Goal: Task Accomplishment & Management: Manage account settings

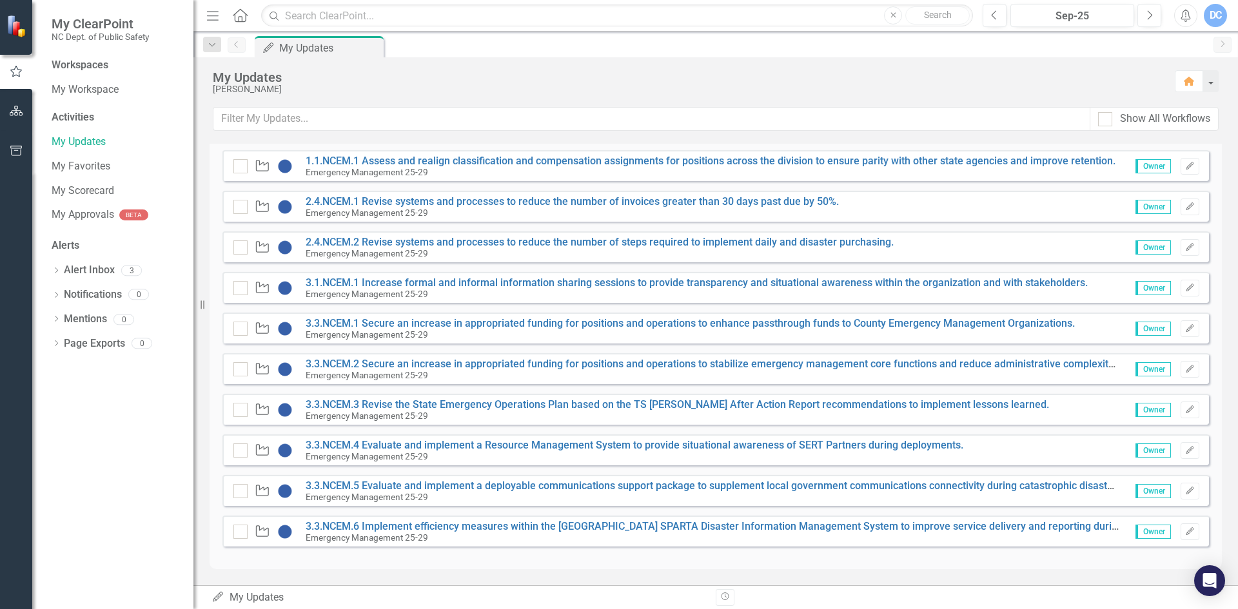
scroll to position [217, 0]
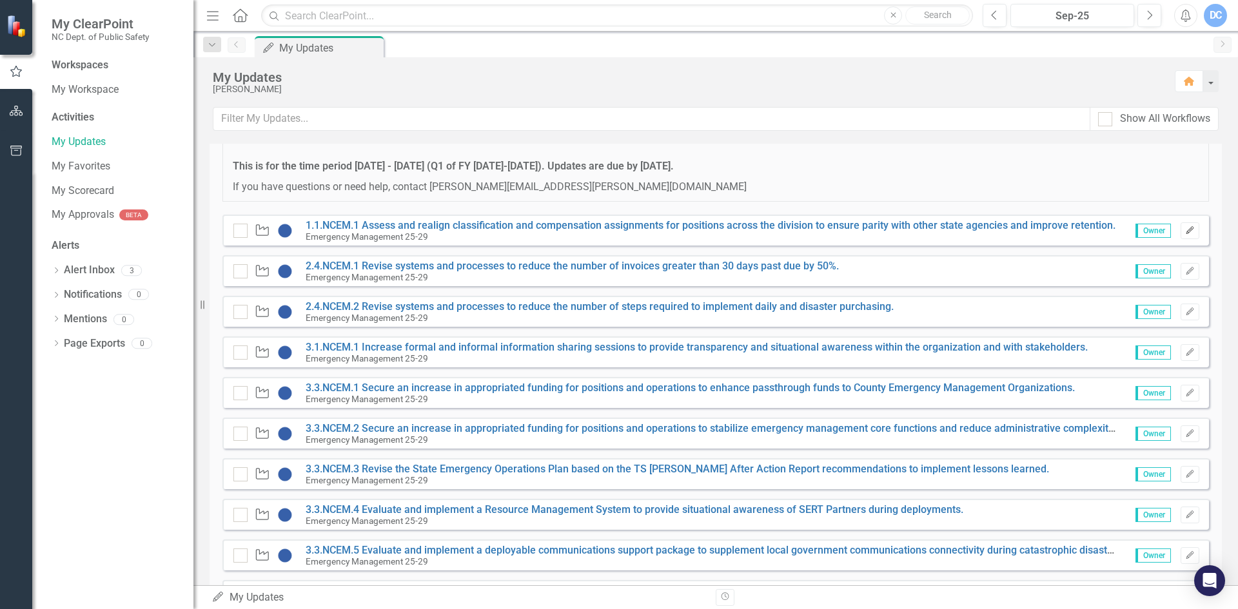
click at [1185, 230] on icon "Edit" at bounding box center [1190, 231] width 10 height 8
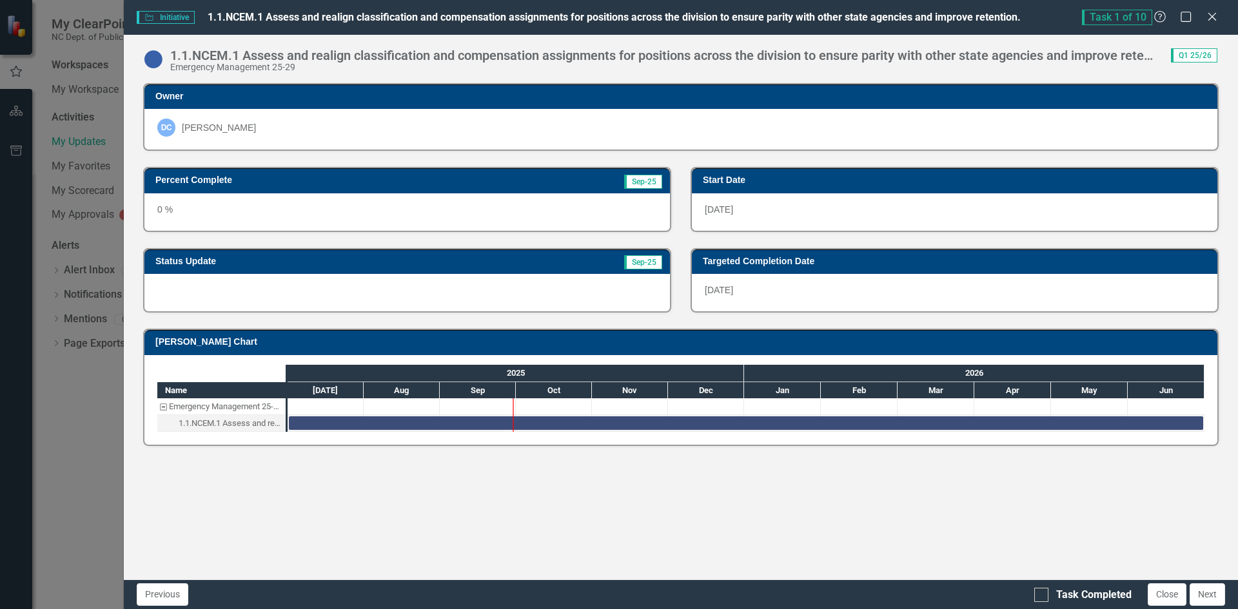
click at [311, 213] on div "0 %" at bounding box center [407, 211] width 526 height 37
click at [238, 217] on div "0 %" at bounding box center [407, 211] width 526 height 37
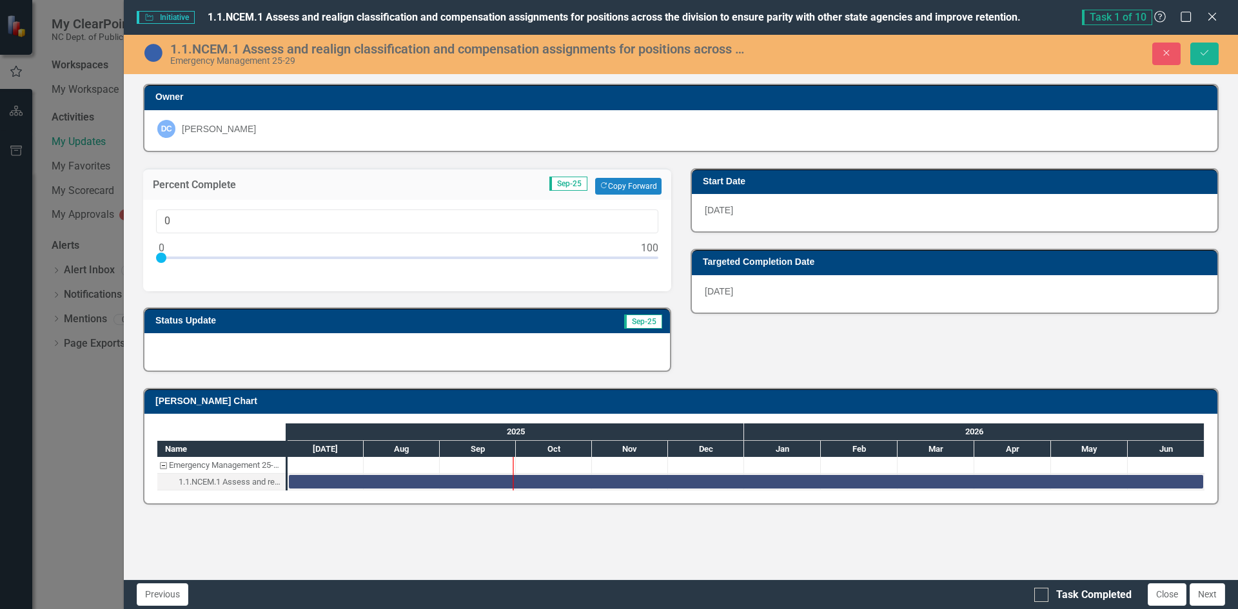
click at [226, 348] on div at bounding box center [407, 351] width 526 height 37
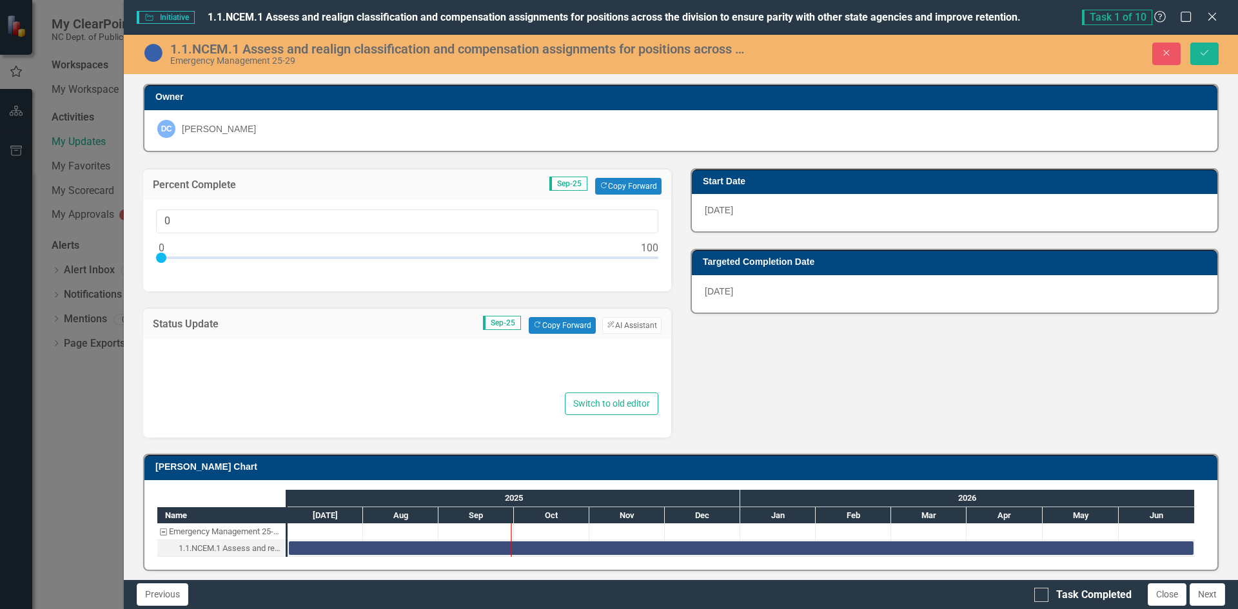
click at [290, 379] on div at bounding box center [407, 369] width 502 height 41
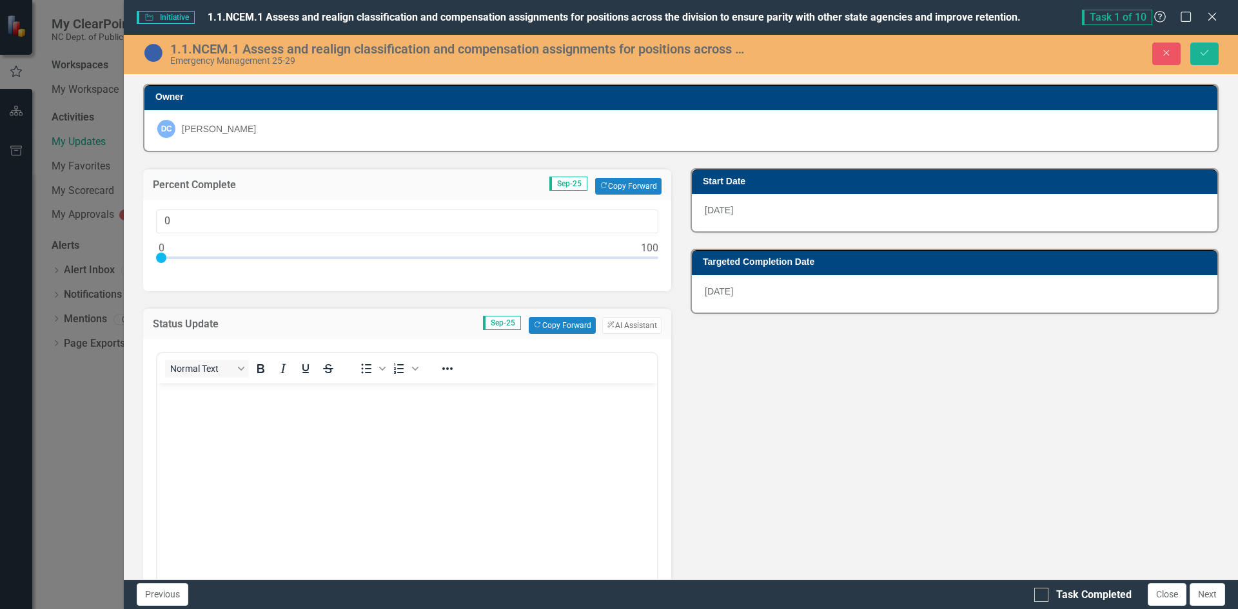
scroll to position [0, 0]
click at [200, 406] on body "Rich Text Area. Press ALT-0 for help." at bounding box center [407, 479] width 500 height 193
click at [528, 420] on body "No progress as of [DATE] as we work through stabilizing funding sources." at bounding box center [407, 479] width 500 height 193
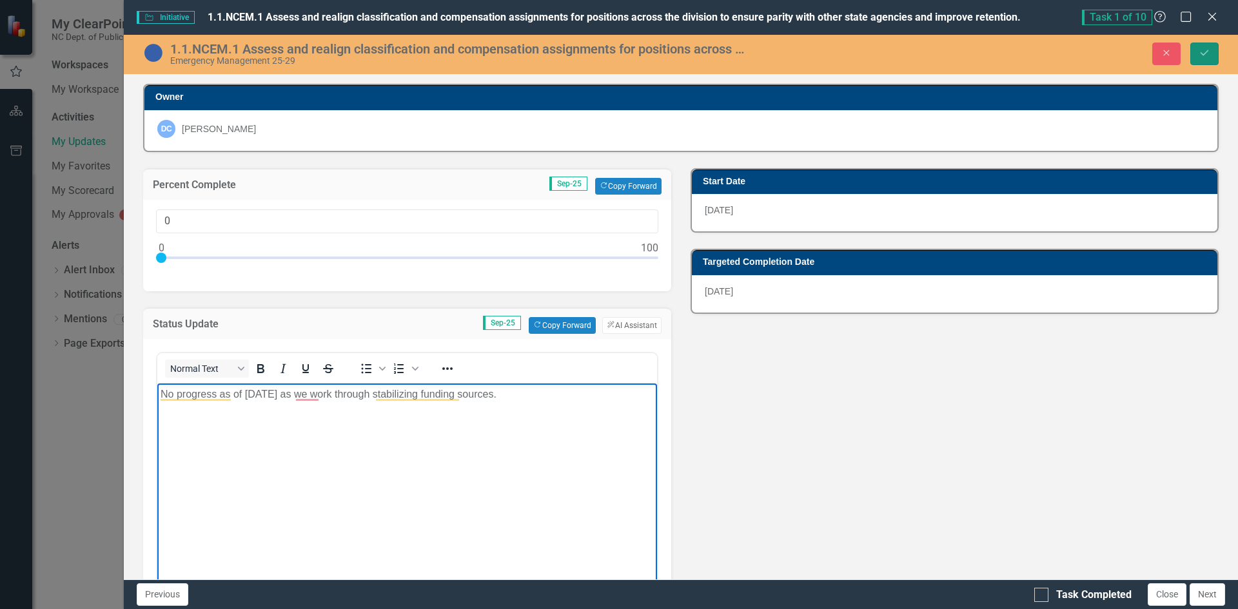
click at [1203, 52] on icon "Save" at bounding box center [1205, 52] width 12 height 9
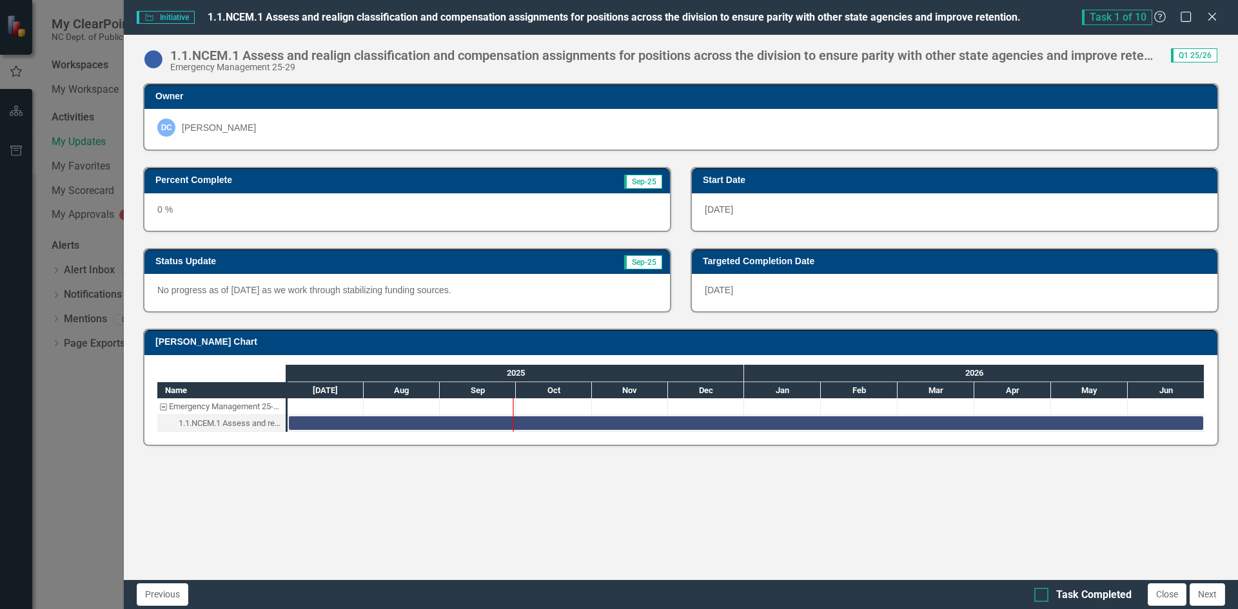
click at [1044, 594] on div at bounding box center [1041, 595] width 14 height 14
click at [1043, 594] on input "Task Completed" at bounding box center [1038, 592] width 8 height 8
checkbox input "true"
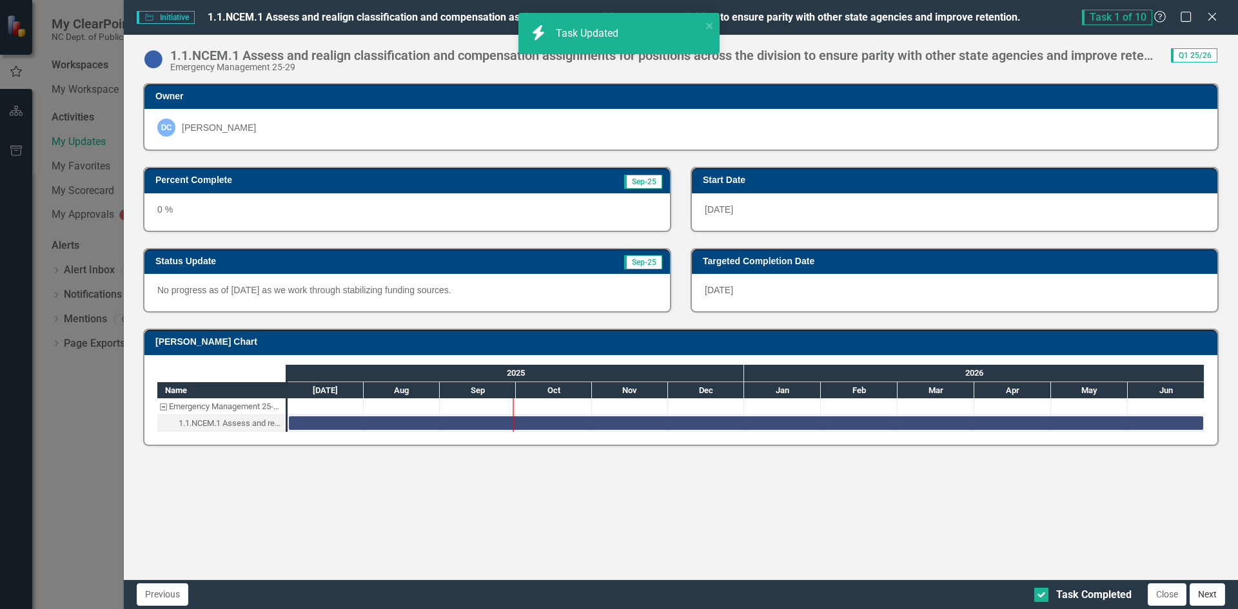
click at [1208, 597] on button "Next" at bounding box center [1207, 595] width 35 height 23
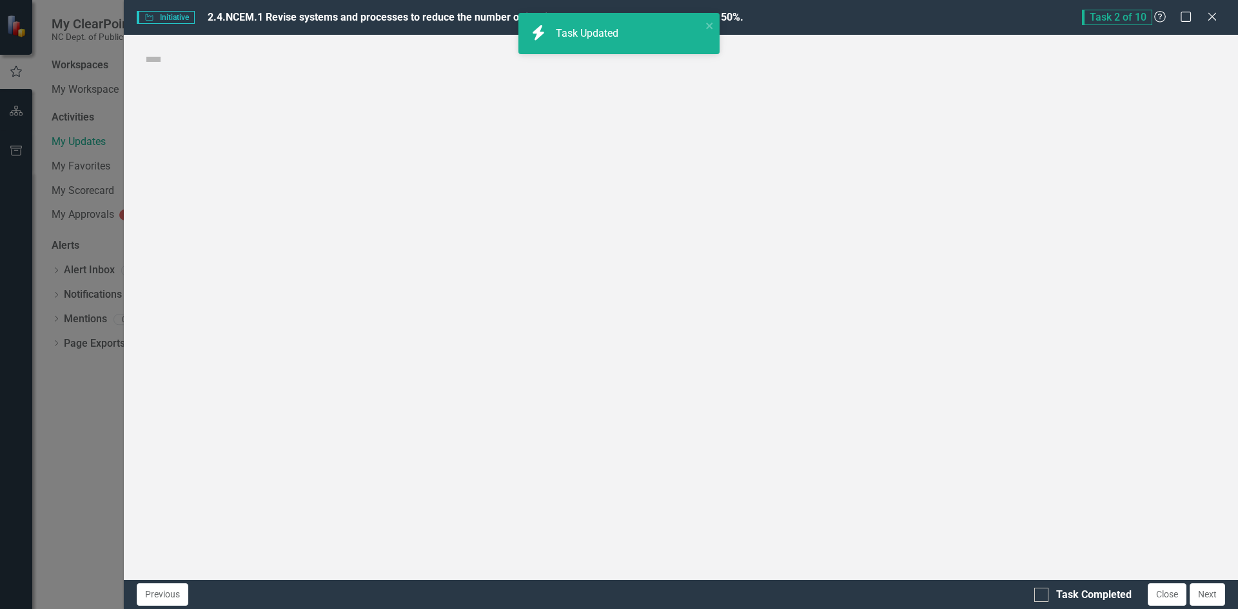
checkbox input "true"
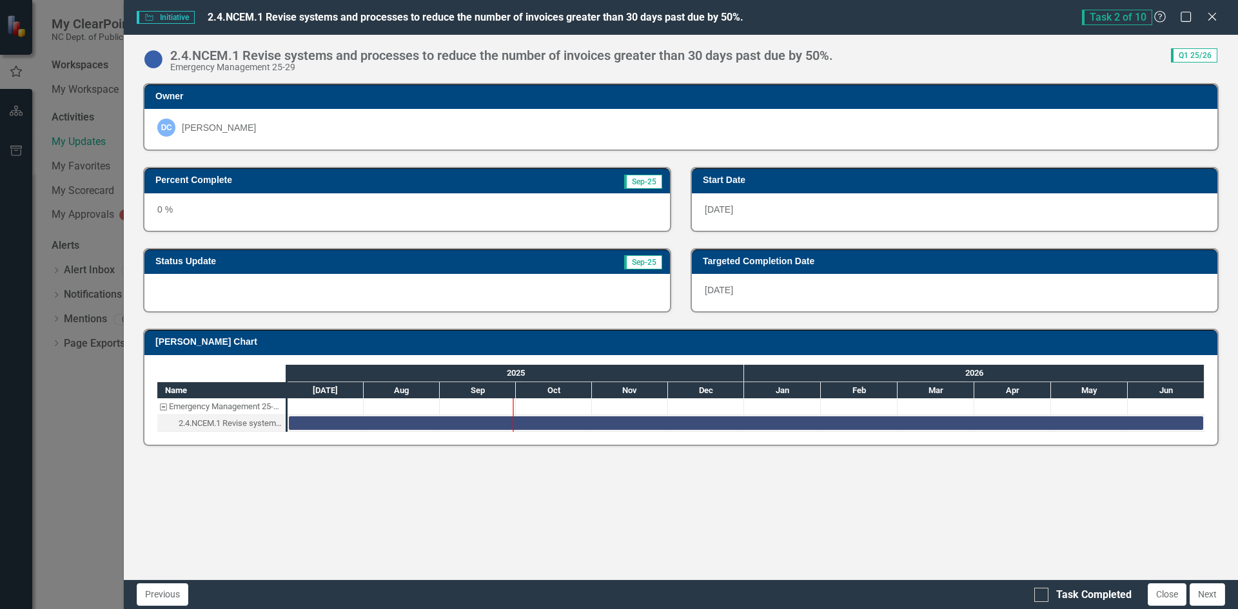
click at [248, 213] on div "0 %" at bounding box center [407, 211] width 526 height 37
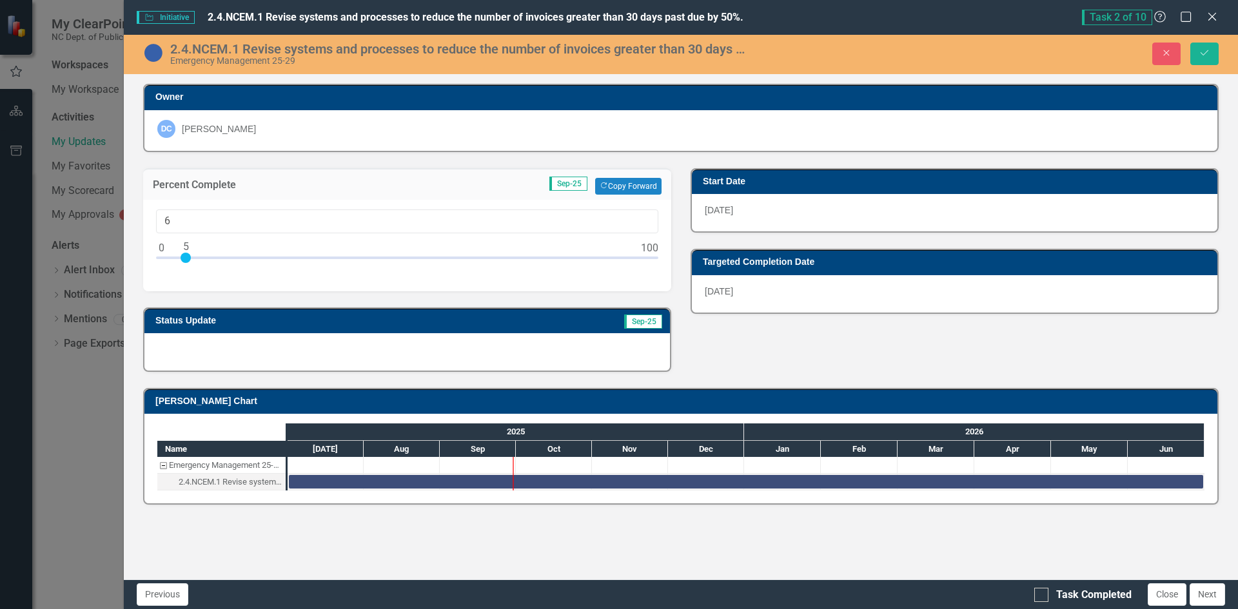
type input "5"
drag, startPoint x: 161, startPoint y: 257, endPoint x: 186, endPoint y: 258, distance: 25.2
click at [186, 258] on div at bounding box center [186, 258] width 10 height 10
click at [448, 354] on div at bounding box center [407, 351] width 526 height 37
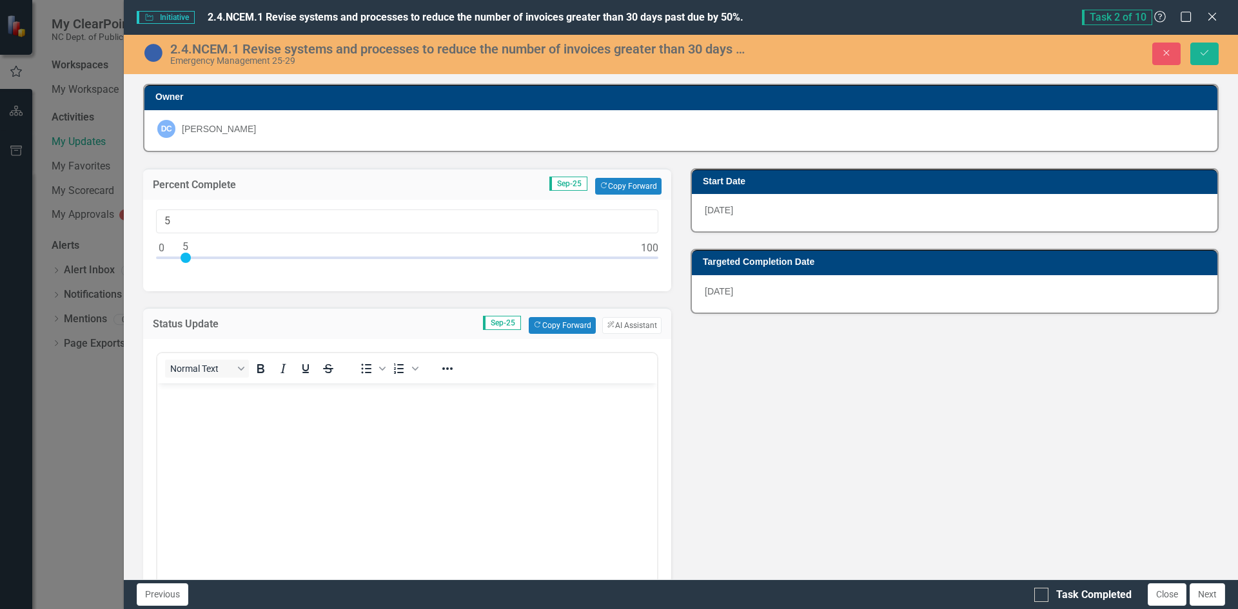
click at [248, 420] on body "Rich Text Area. Press ALT-0 for help." at bounding box center [407, 479] width 500 height 193
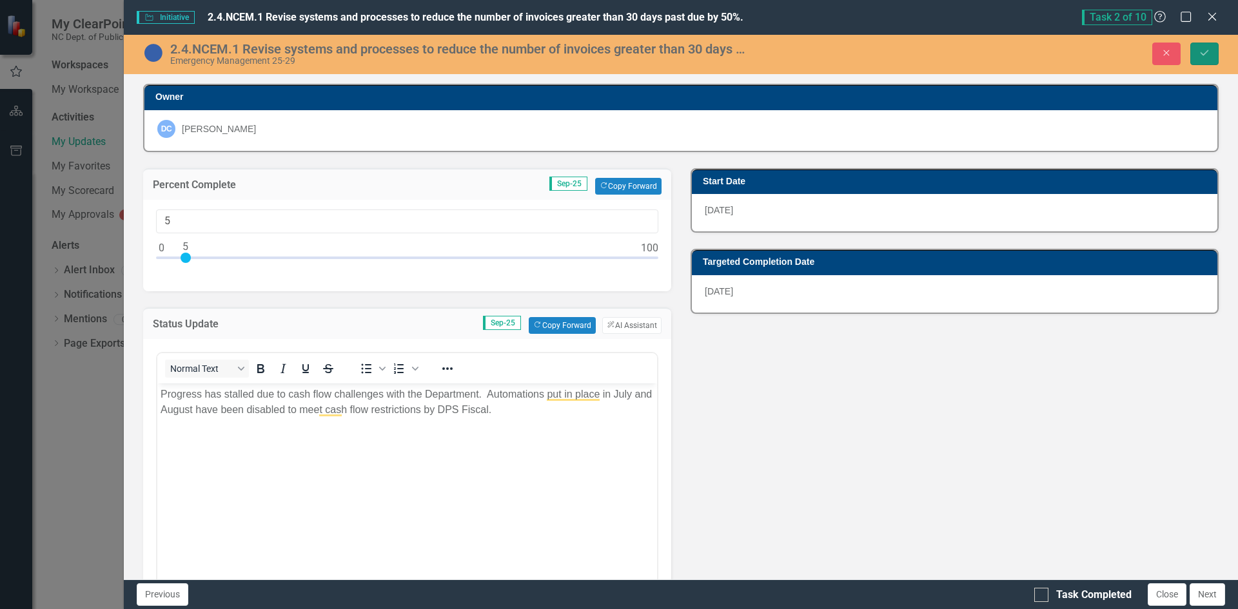
click at [1202, 54] on icon "Save" at bounding box center [1205, 52] width 12 height 9
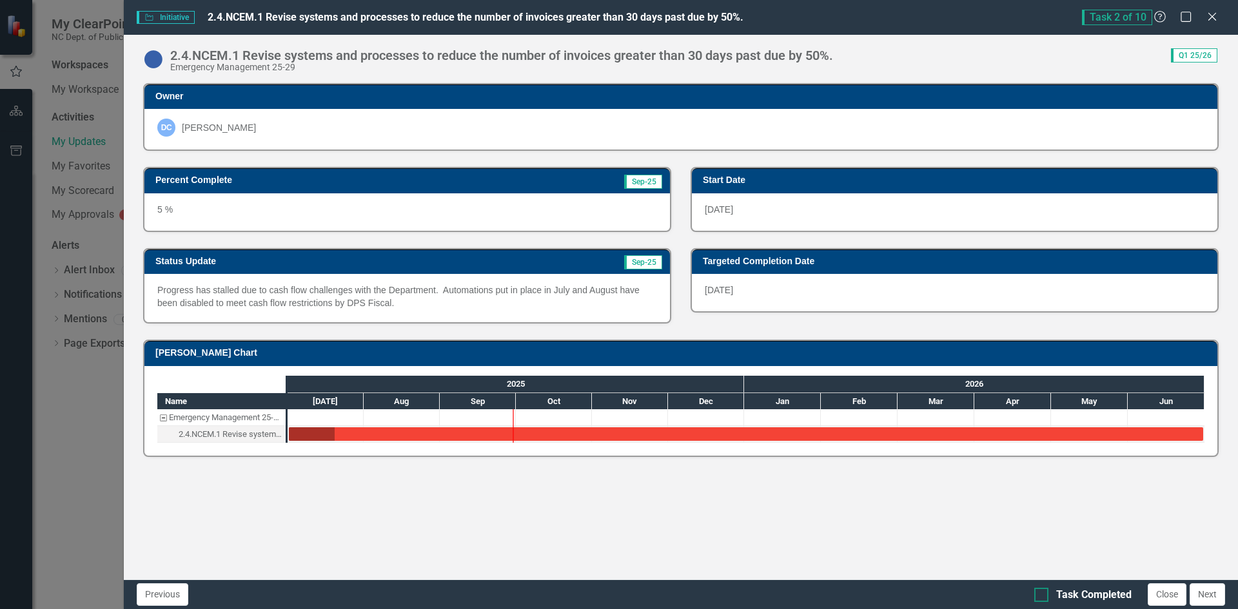
click at [1042, 596] on input "Task Completed" at bounding box center [1038, 592] width 8 height 8
checkbox input "true"
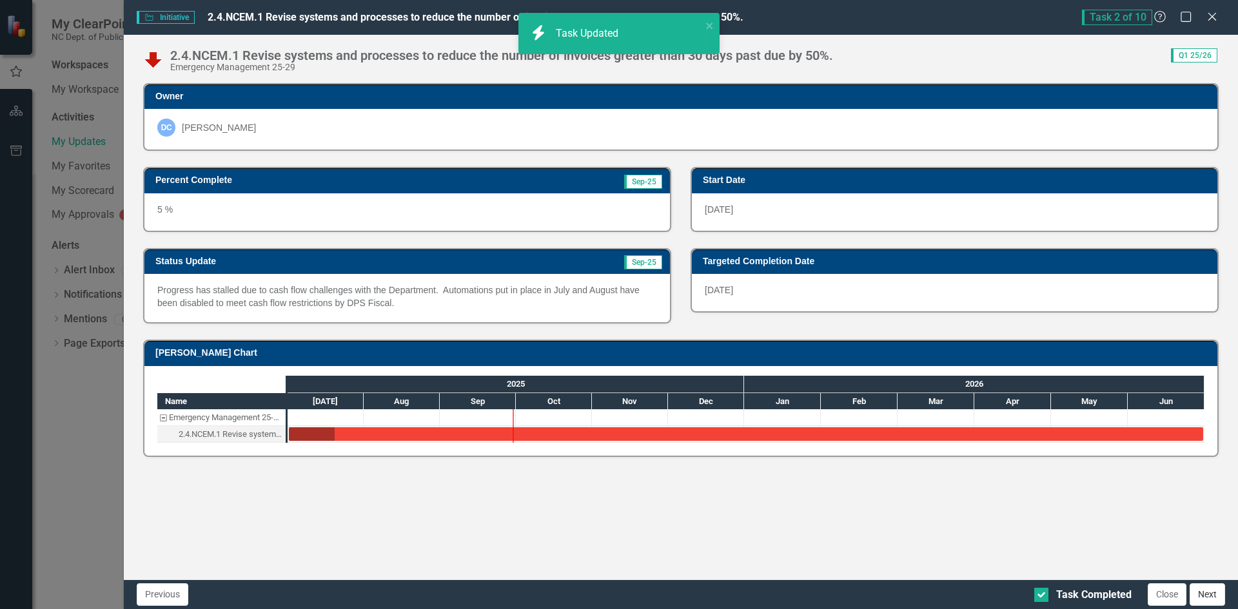
click at [1207, 597] on button "Next" at bounding box center [1207, 595] width 35 height 23
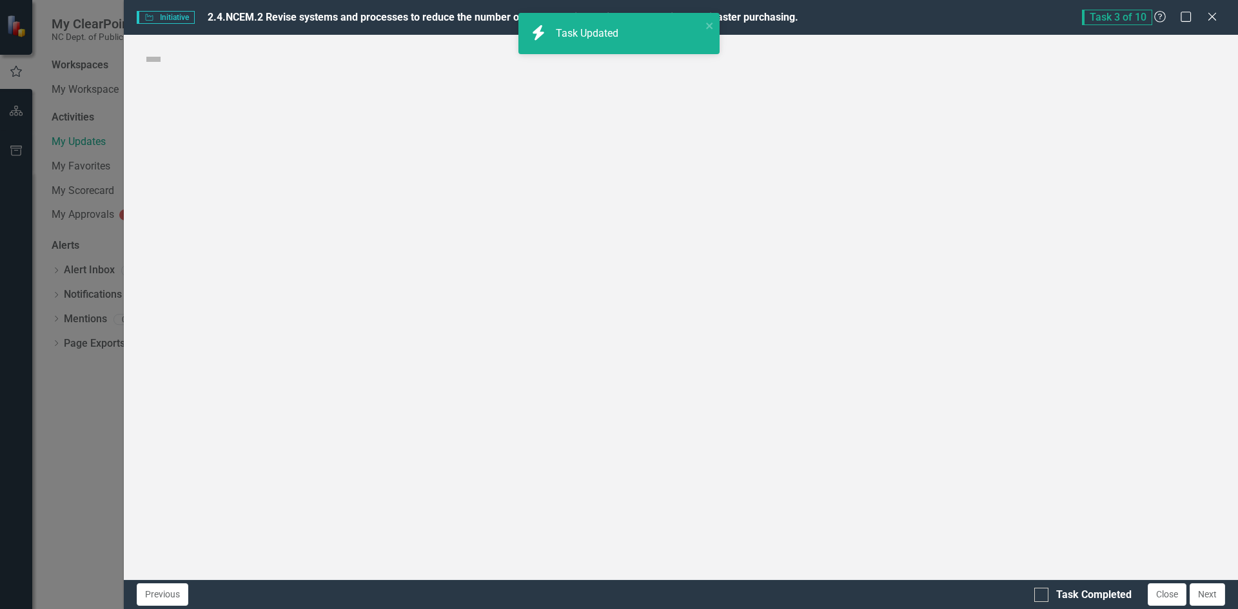
checkbox input "true"
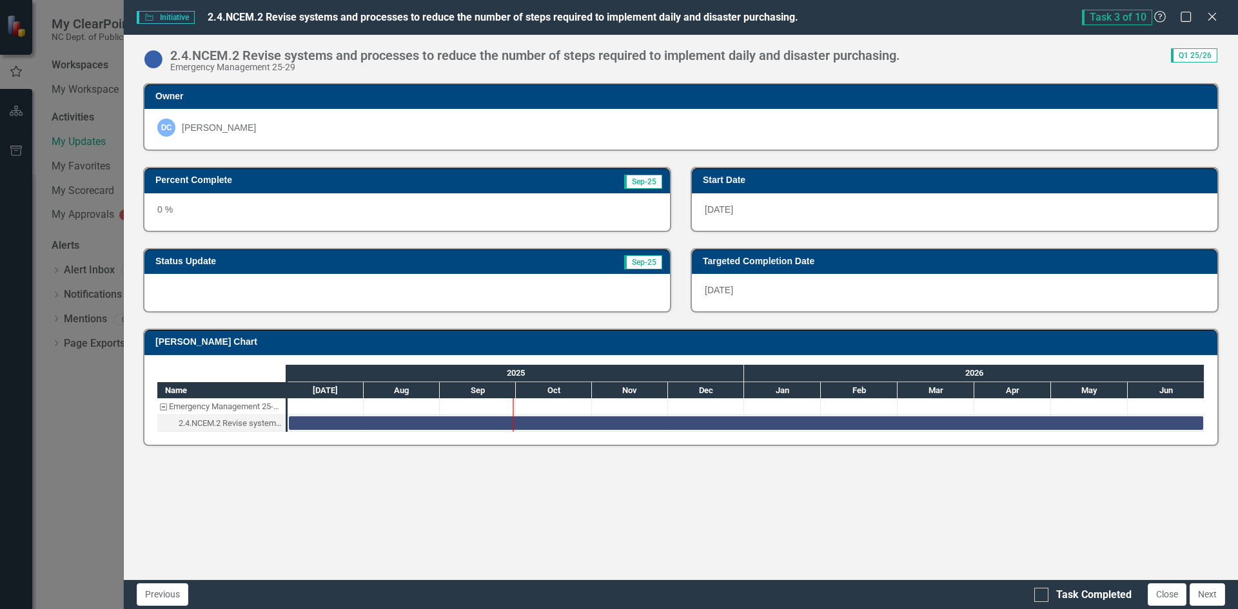
click at [241, 220] on div "0 %" at bounding box center [407, 211] width 526 height 37
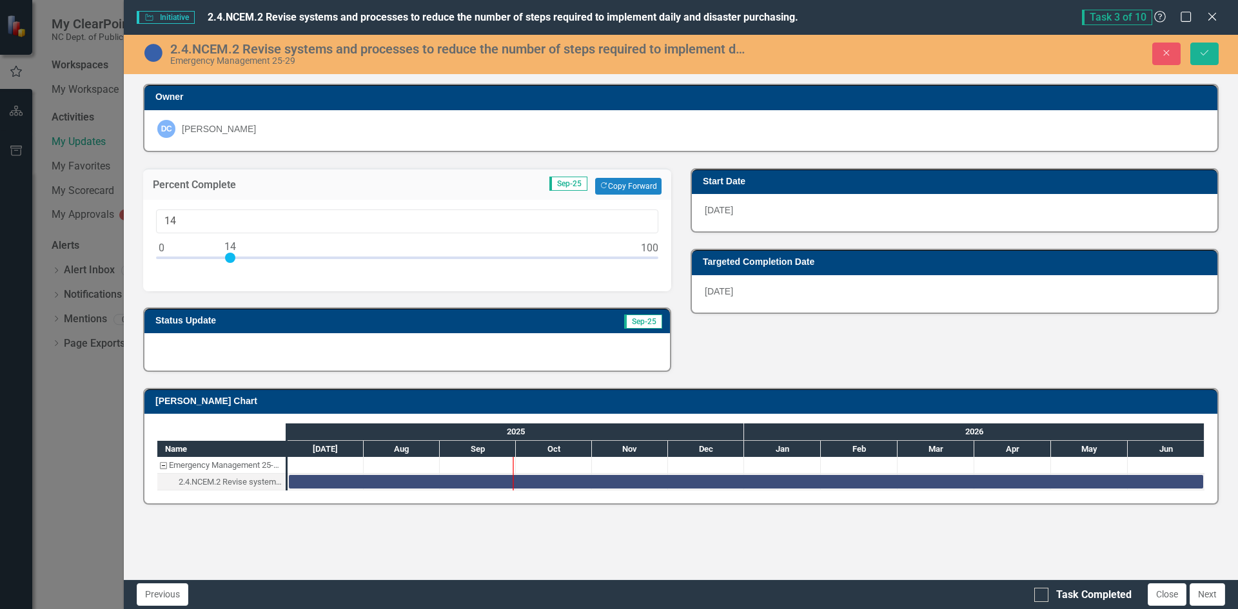
type input "15"
drag, startPoint x: 164, startPoint y: 259, endPoint x: 241, endPoint y: 259, distance: 76.1
click at [241, 259] on div at bounding box center [407, 261] width 502 height 16
click at [237, 350] on div at bounding box center [407, 351] width 526 height 37
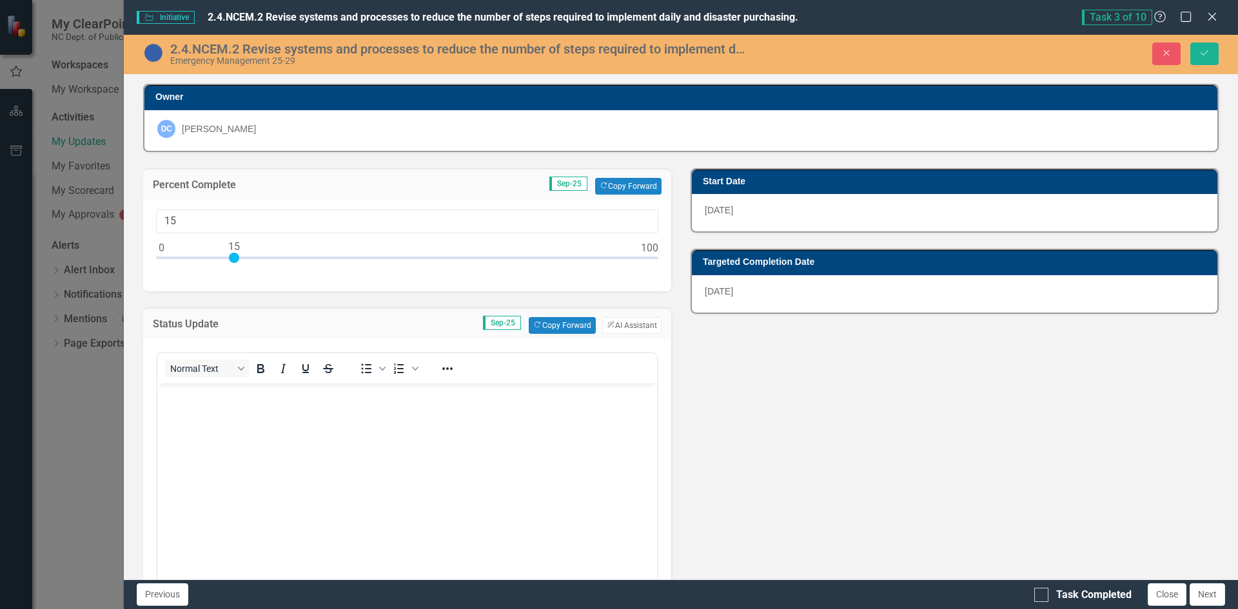
click at [243, 424] on body "Rich Text Area. Press ALT-0 for help." at bounding box center [407, 479] width 500 height 193
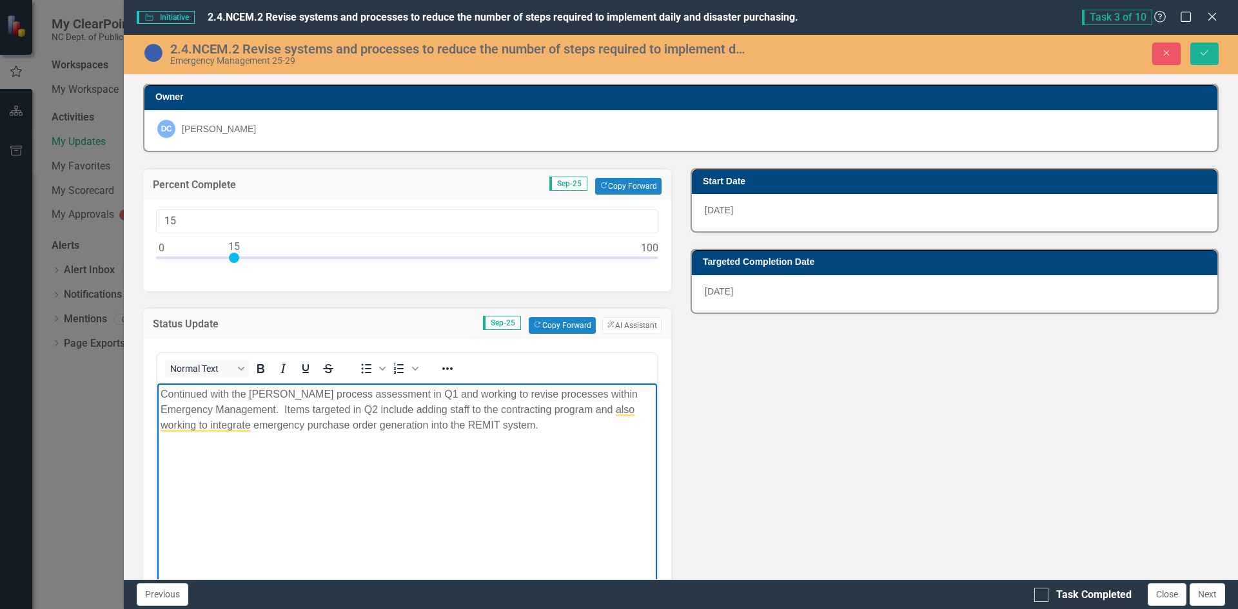
scroll to position [64, 0]
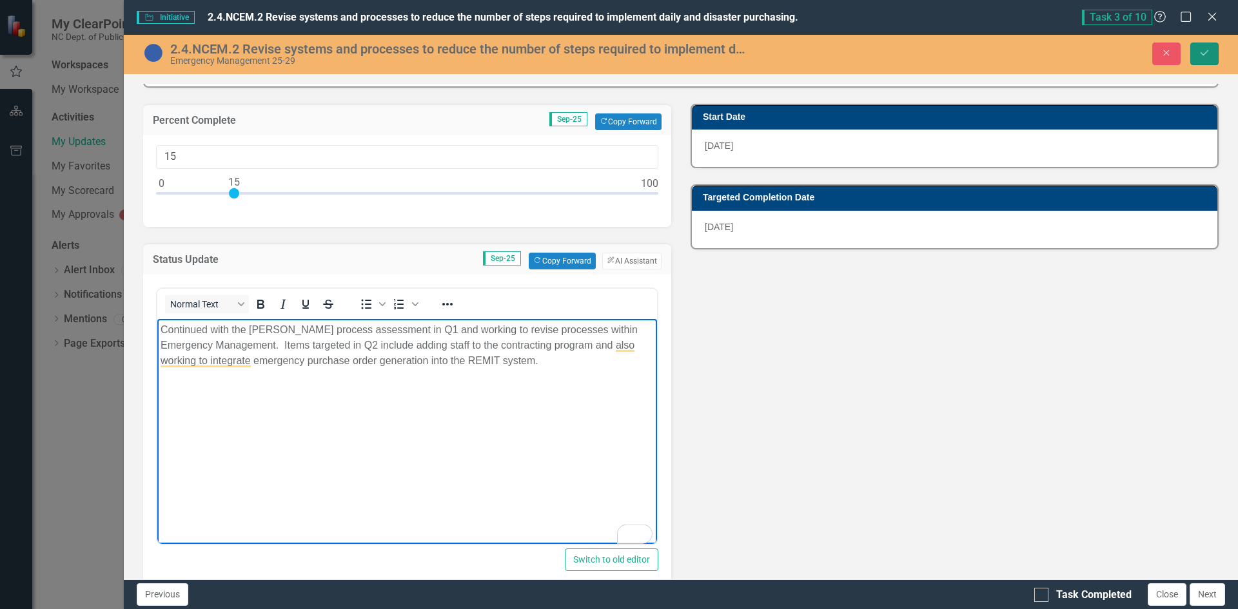
click at [1210, 54] on icon "Save" at bounding box center [1205, 52] width 12 height 9
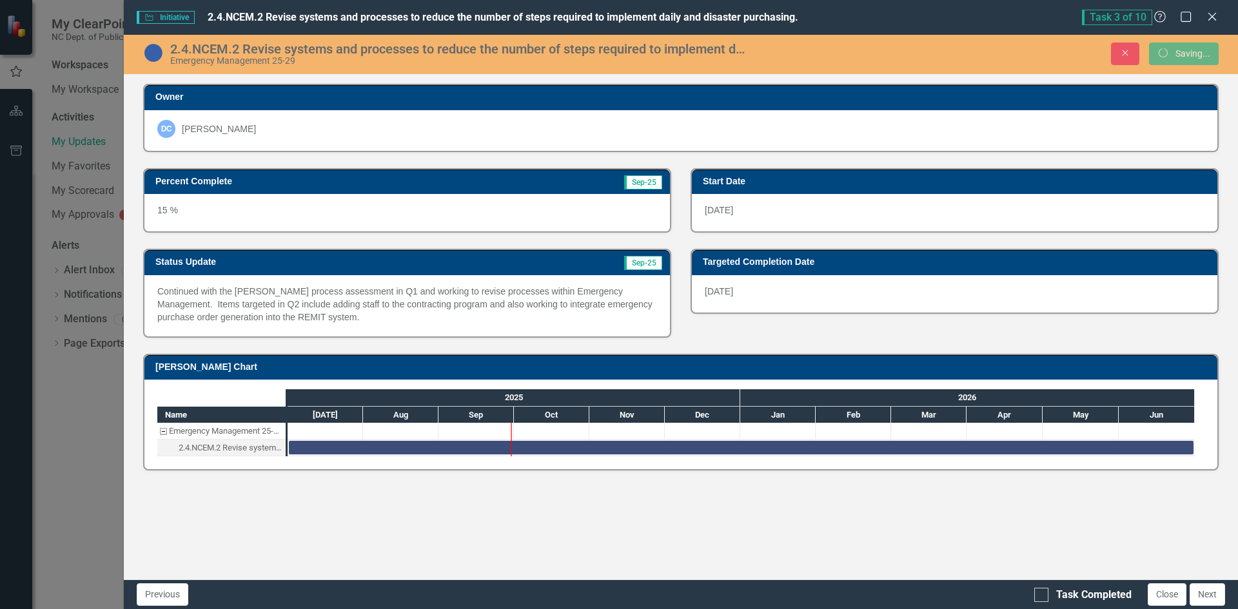
scroll to position [0, 0]
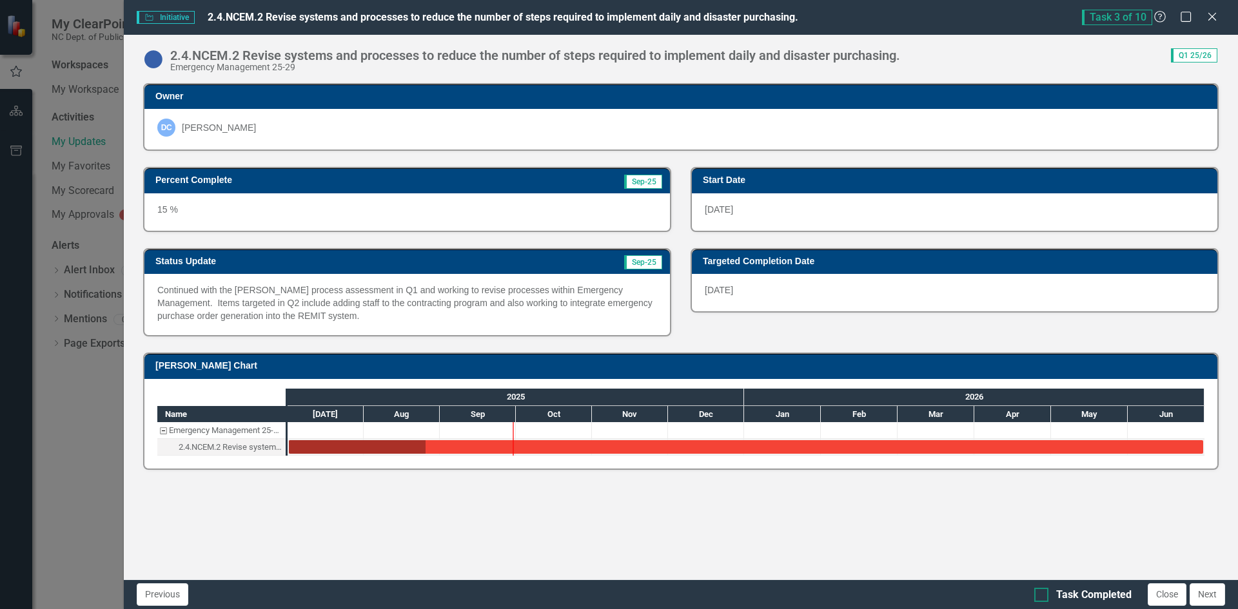
click at [1045, 593] on div at bounding box center [1041, 595] width 14 height 14
click at [1043, 593] on input "Task Completed" at bounding box center [1038, 592] width 8 height 8
checkbox input "true"
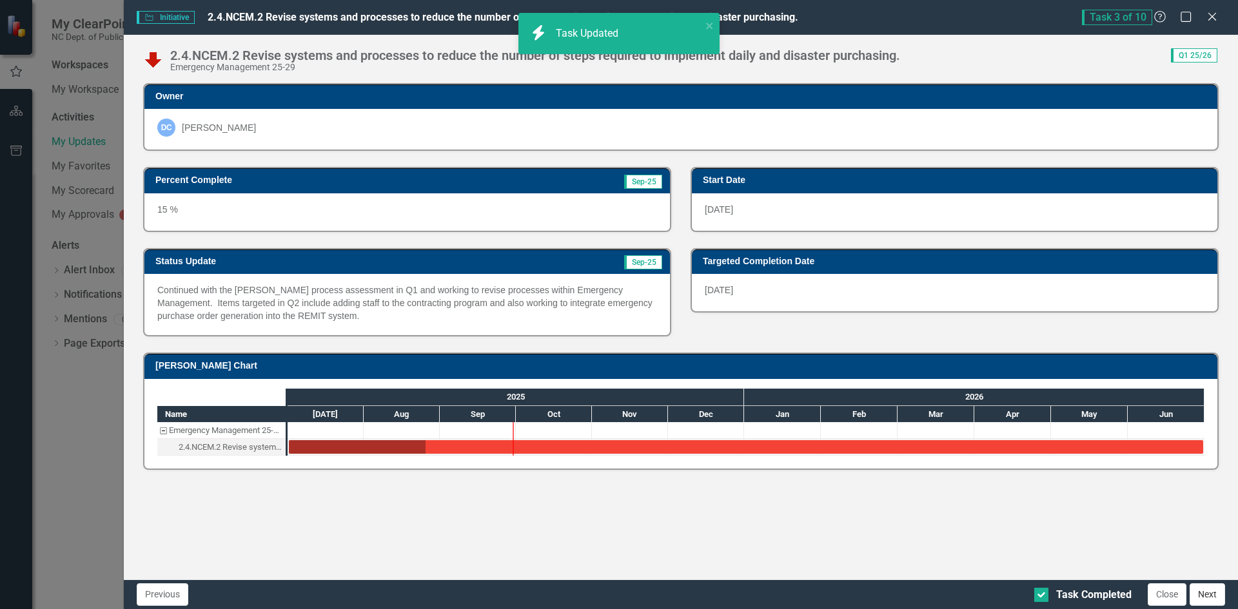
click at [1210, 592] on button "Next" at bounding box center [1207, 595] width 35 height 23
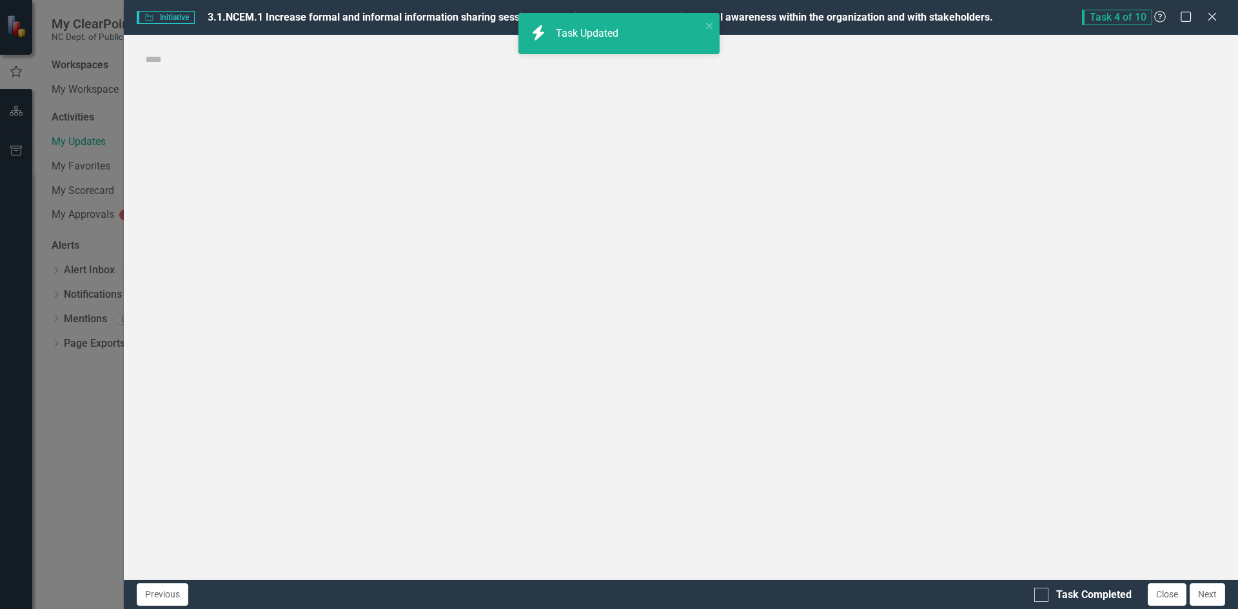
checkbox input "true"
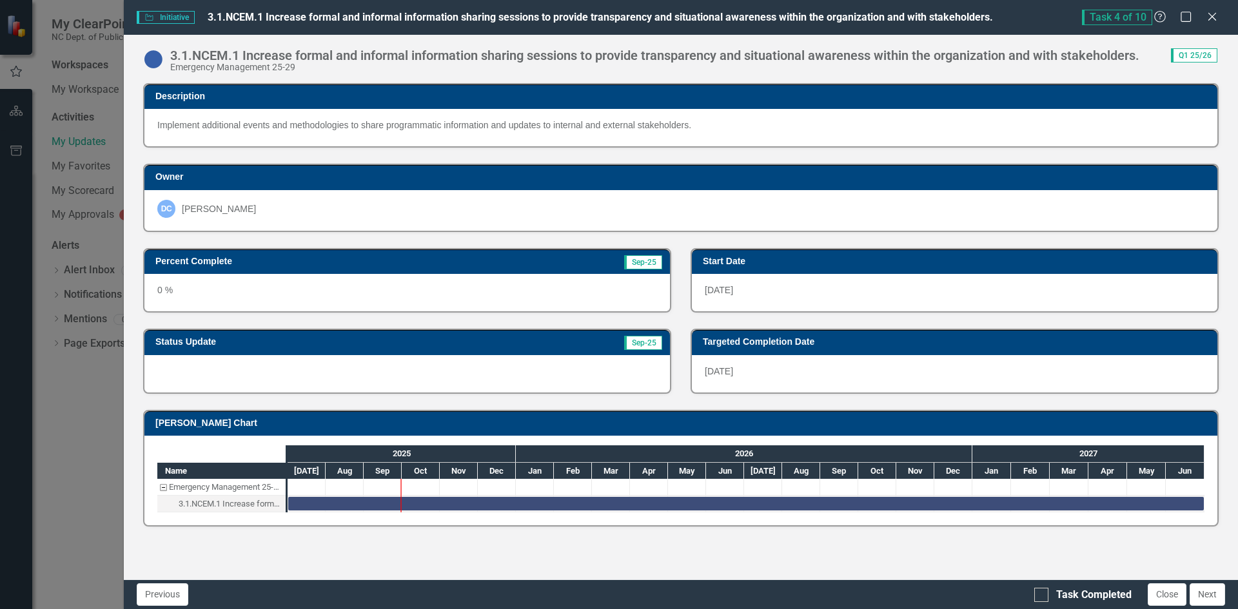
click at [264, 292] on div "0 %" at bounding box center [407, 292] width 526 height 37
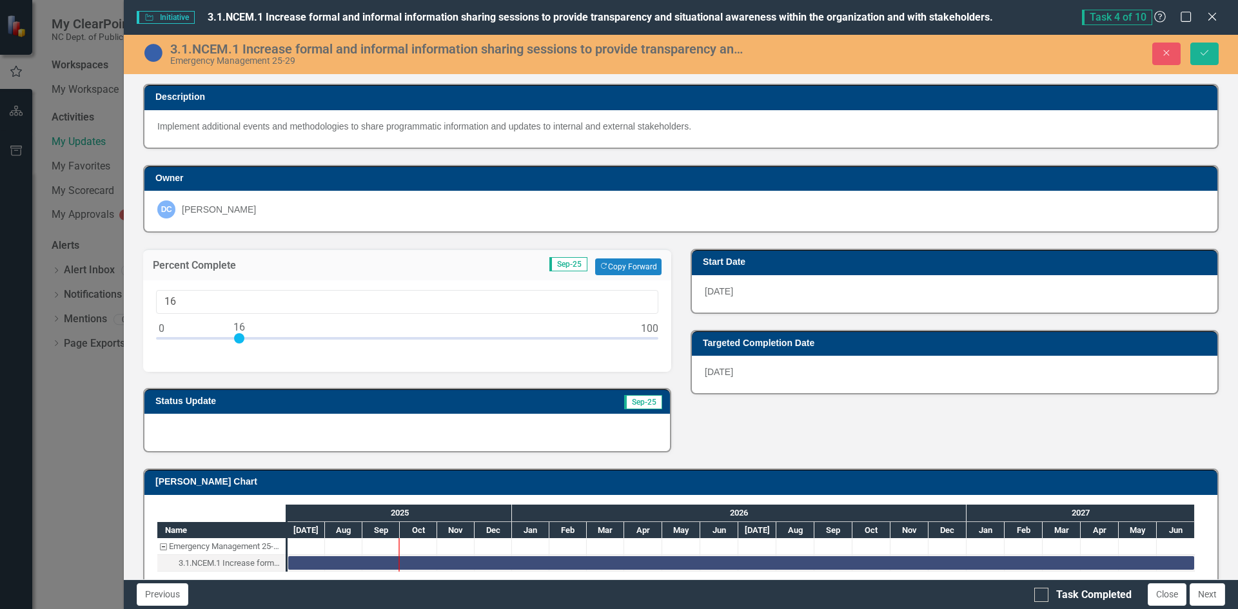
drag, startPoint x: 161, startPoint y: 340, endPoint x: 238, endPoint y: 340, distance: 76.7
click at [238, 340] on div at bounding box center [239, 338] width 10 height 10
type input "15"
click at [234, 339] on div at bounding box center [234, 338] width 10 height 10
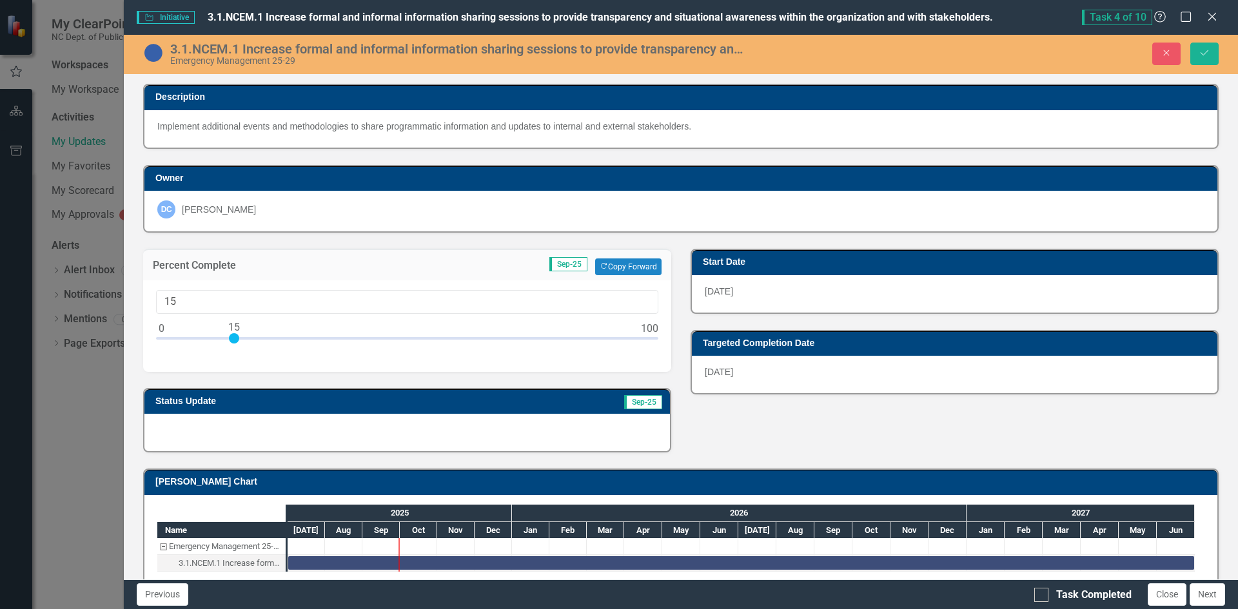
click at [209, 431] on div at bounding box center [407, 432] width 526 height 37
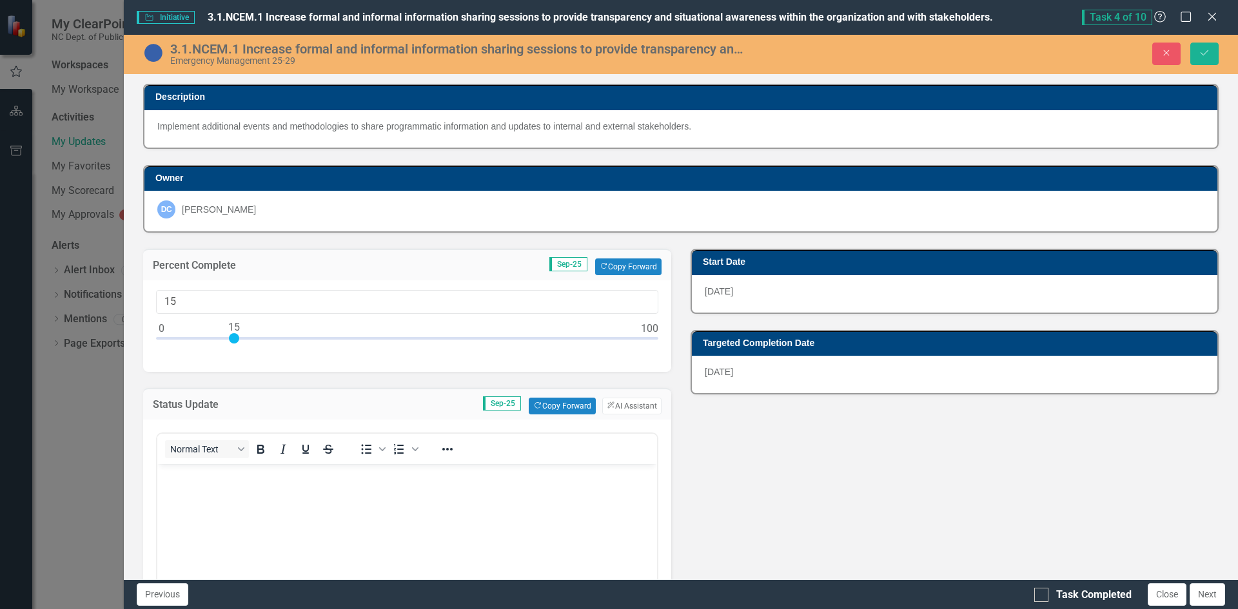
click at [218, 484] on body "Rich Text Area. Press ALT-0 for help." at bounding box center [407, 560] width 500 height 193
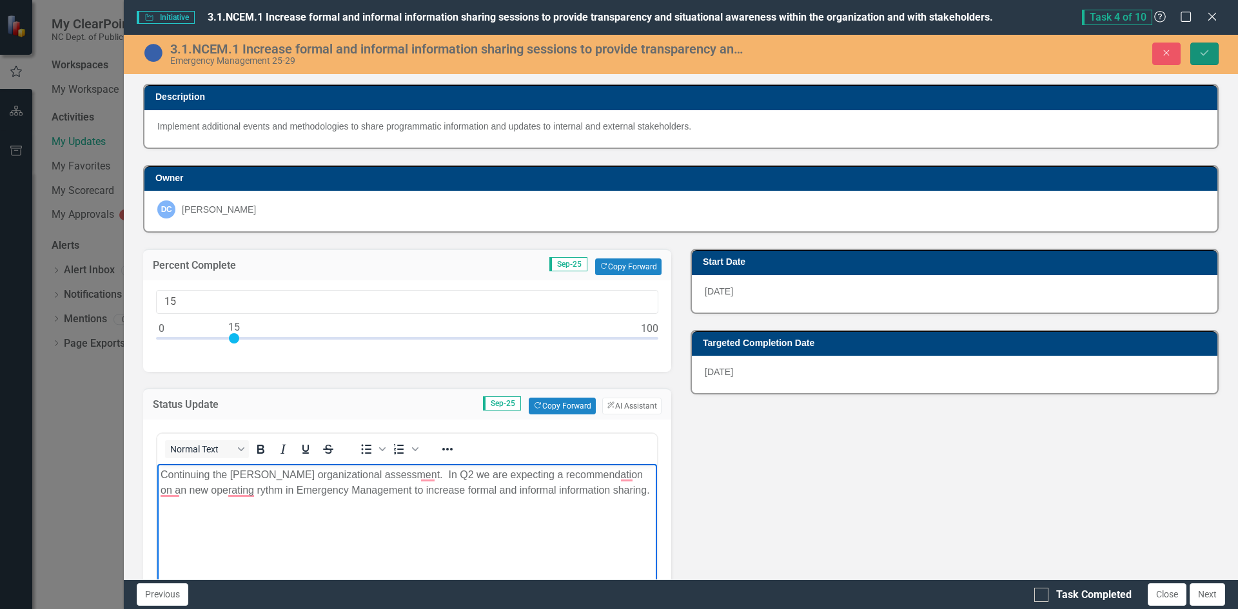
click at [1203, 57] on button "Save" at bounding box center [1204, 54] width 28 height 23
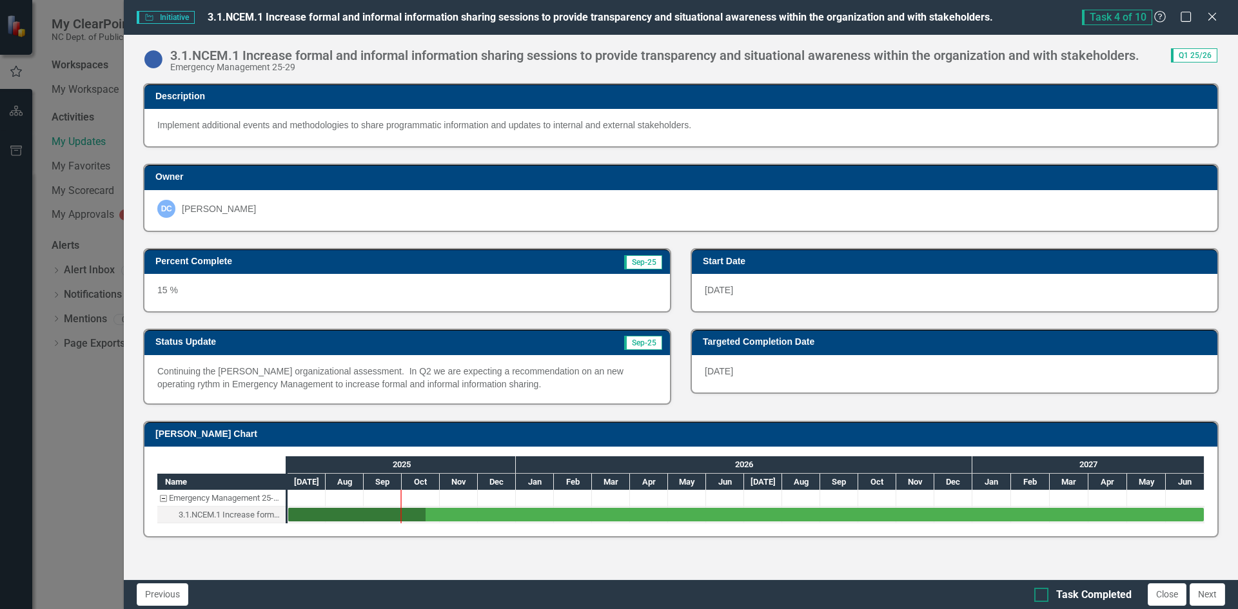
click at [1046, 593] on div at bounding box center [1041, 595] width 14 height 14
click at [1043, 593] on input "Task Completed" at bounding box center [1038, 592] width 8 height 8
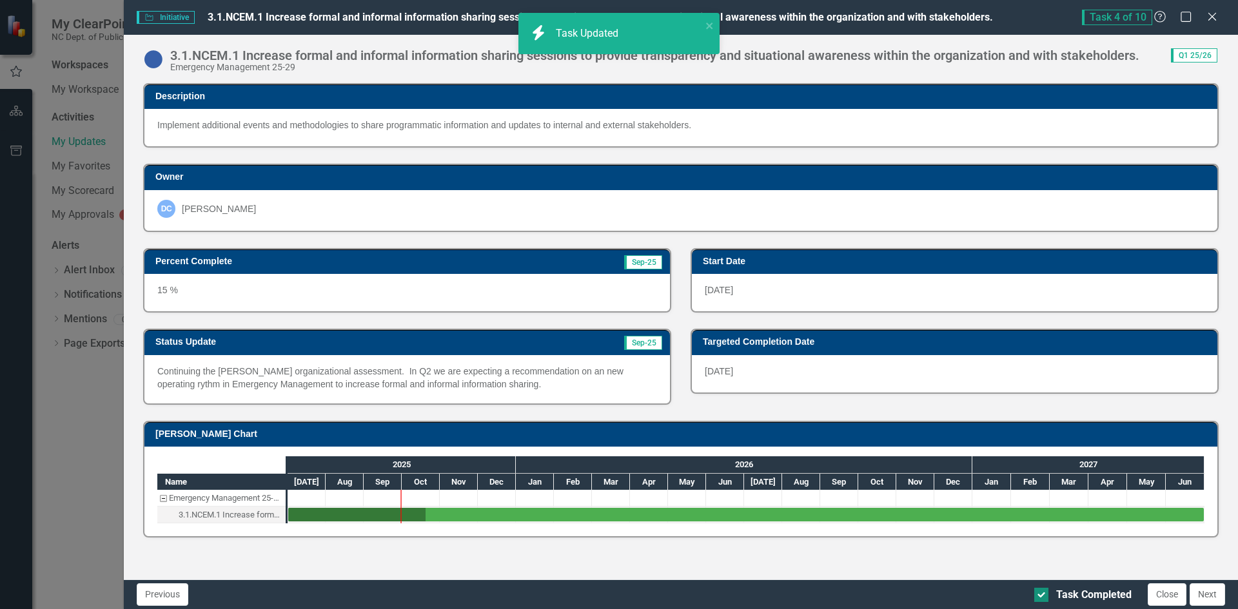
checkbox input "true"
click at [1198, 594] on button "Next" at bounding box center [1207, 595] width 35 height 23
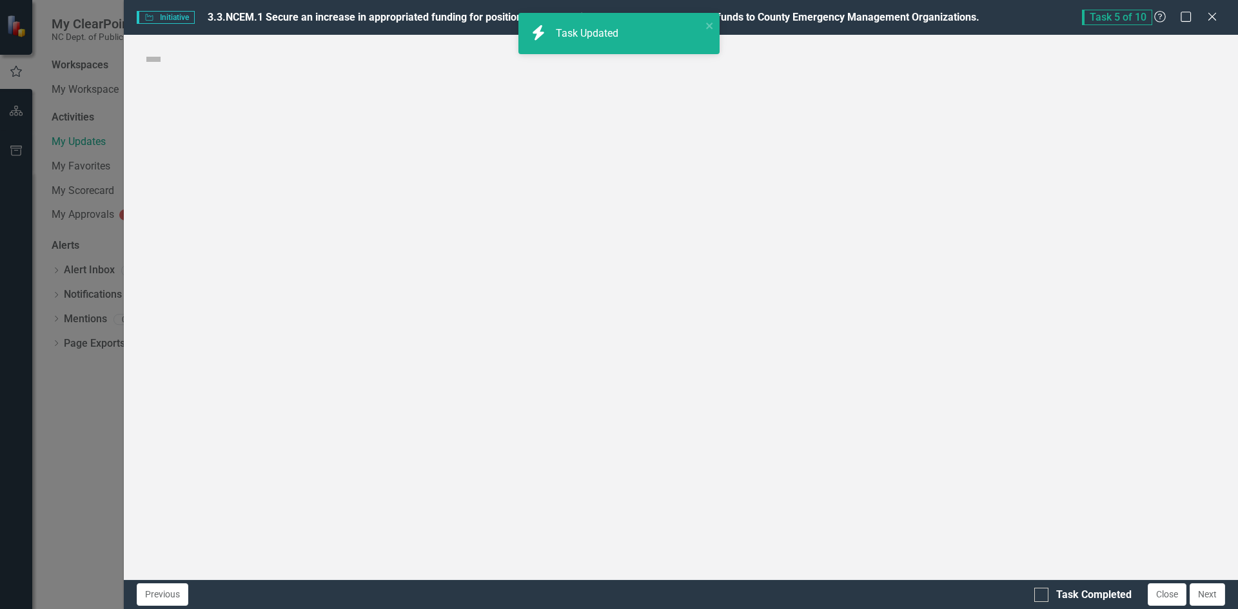
checkbox input "true"
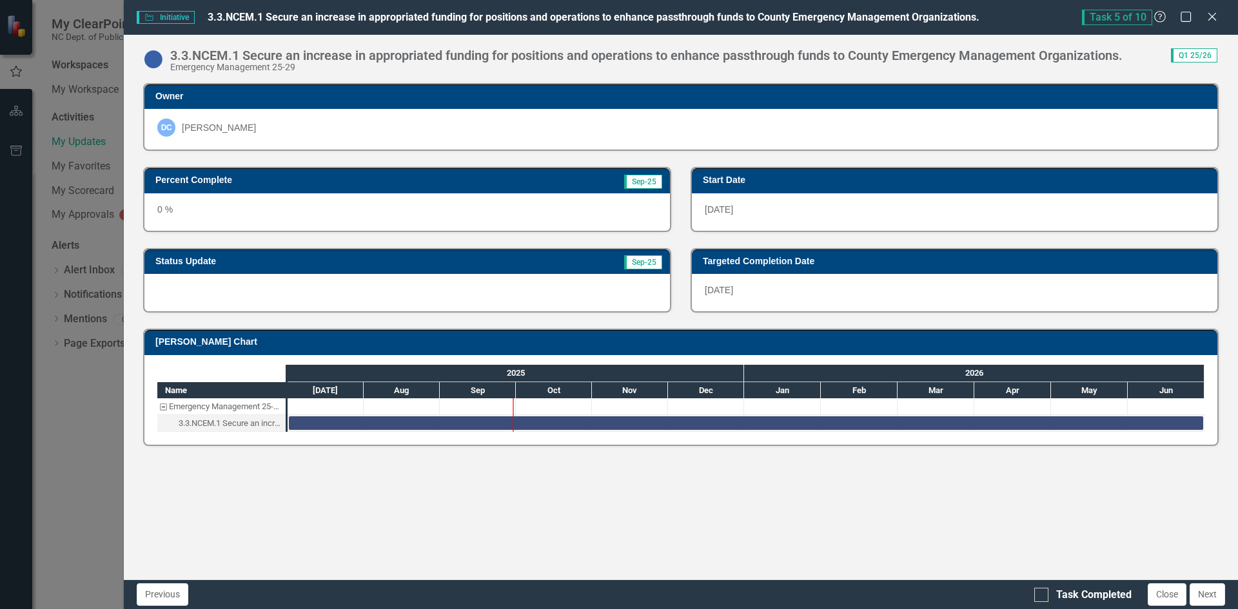
click at [323, 298] on div at bounding box center [407, 292] width 526 height 37
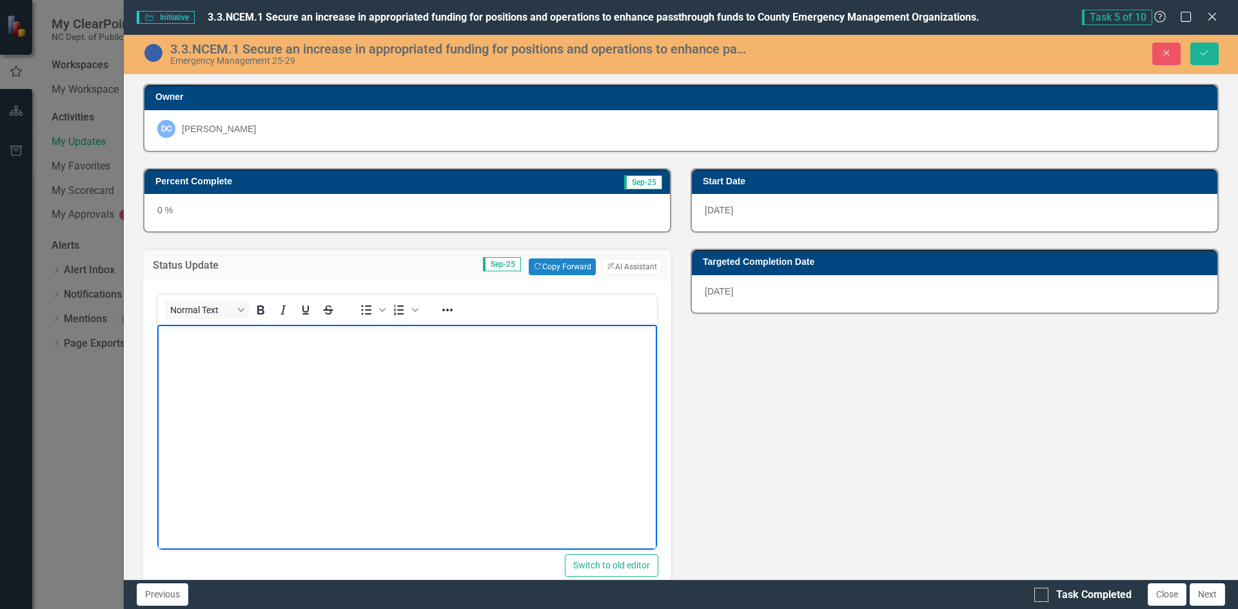
click at [311, 367] on body "Rich Text Area. Press ALT-0 for help." at bounding box center [407, 421] width 500 height 193
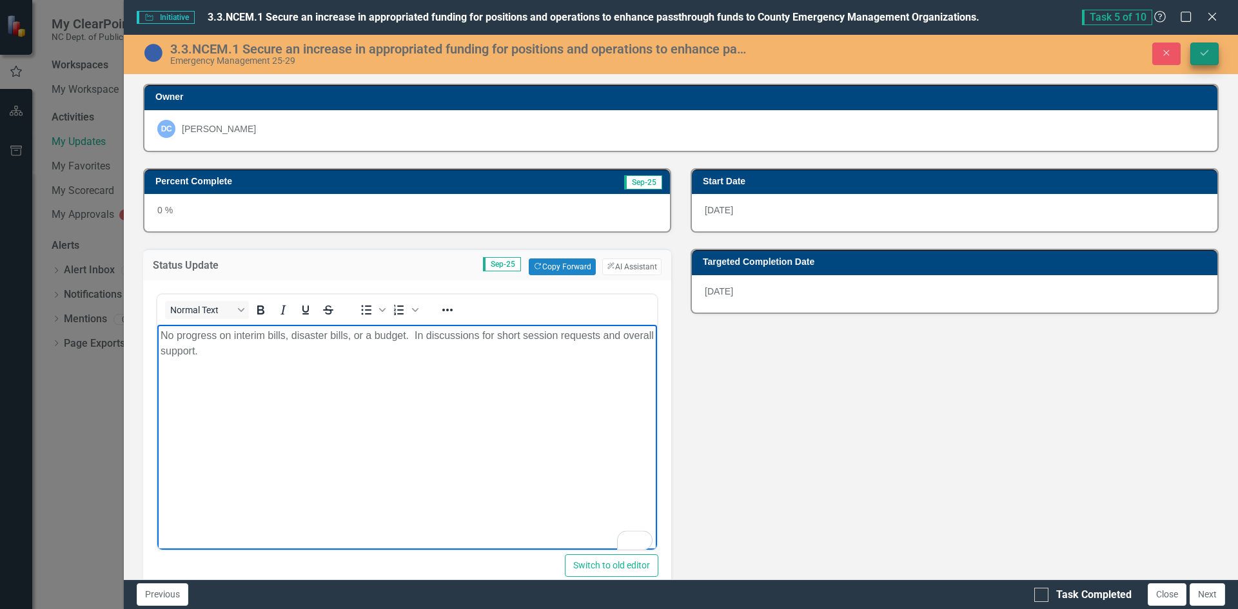
click at [1214, 45] on button "Save" at bounding box center [1204, 54] width 28 height 23
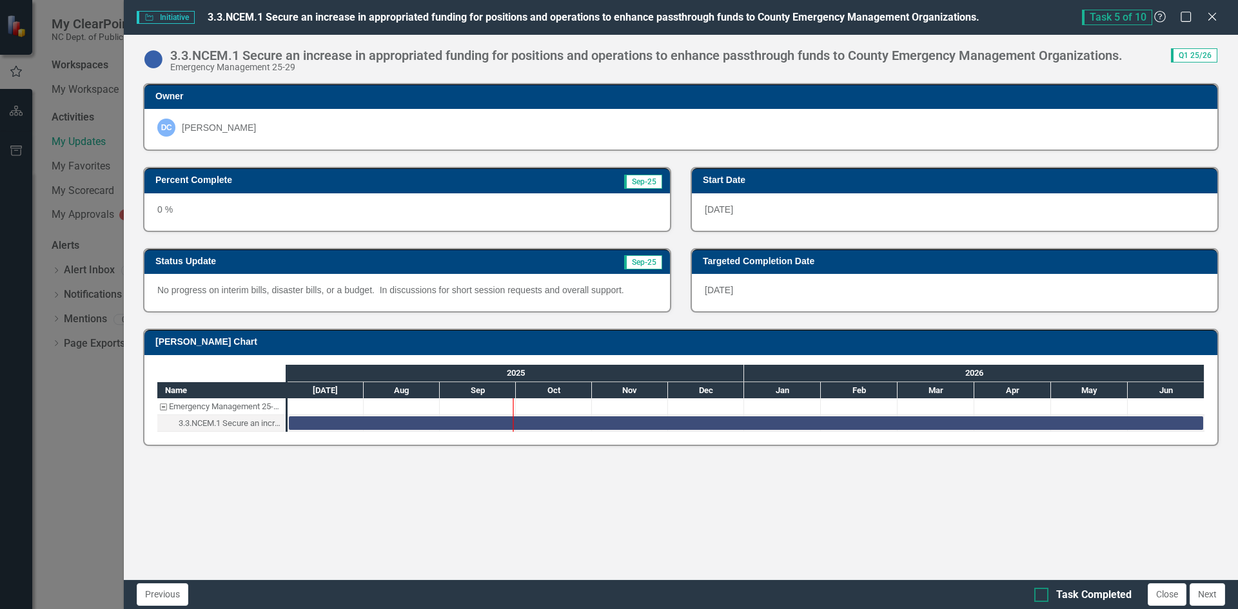
click at [1039, 593] on input "Task Completed" at bounding box center [1038, 592] width 8 height 8
checkbox input "true"
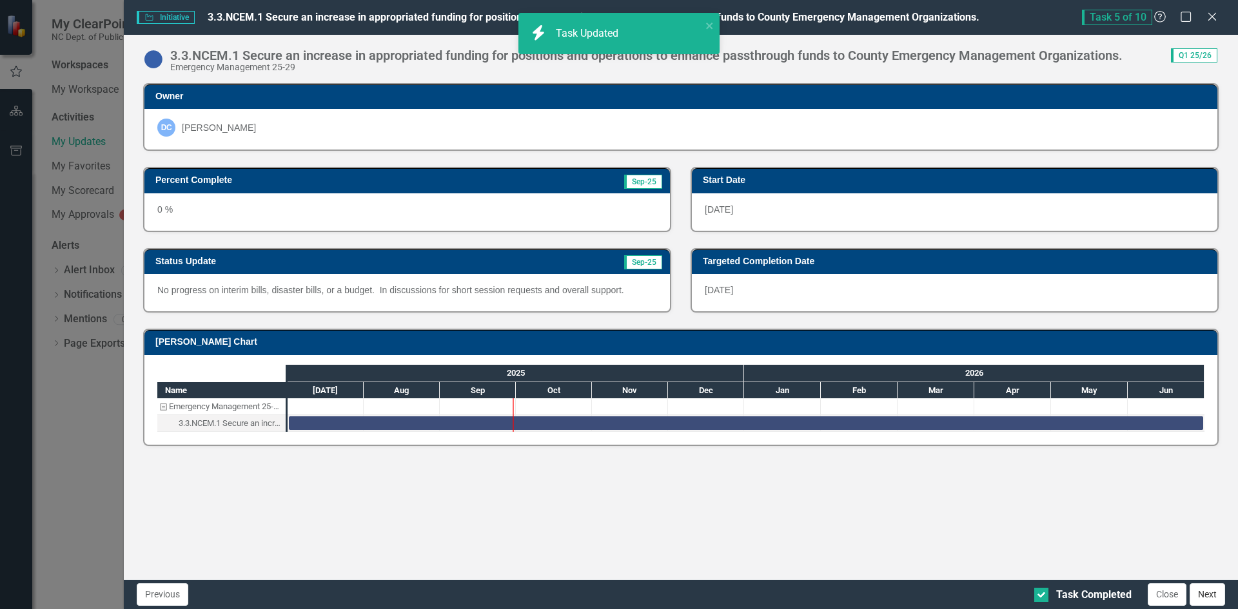
click at [1214, 597] on button "Next" at bounding box center [1207, 595] width 35 height 23
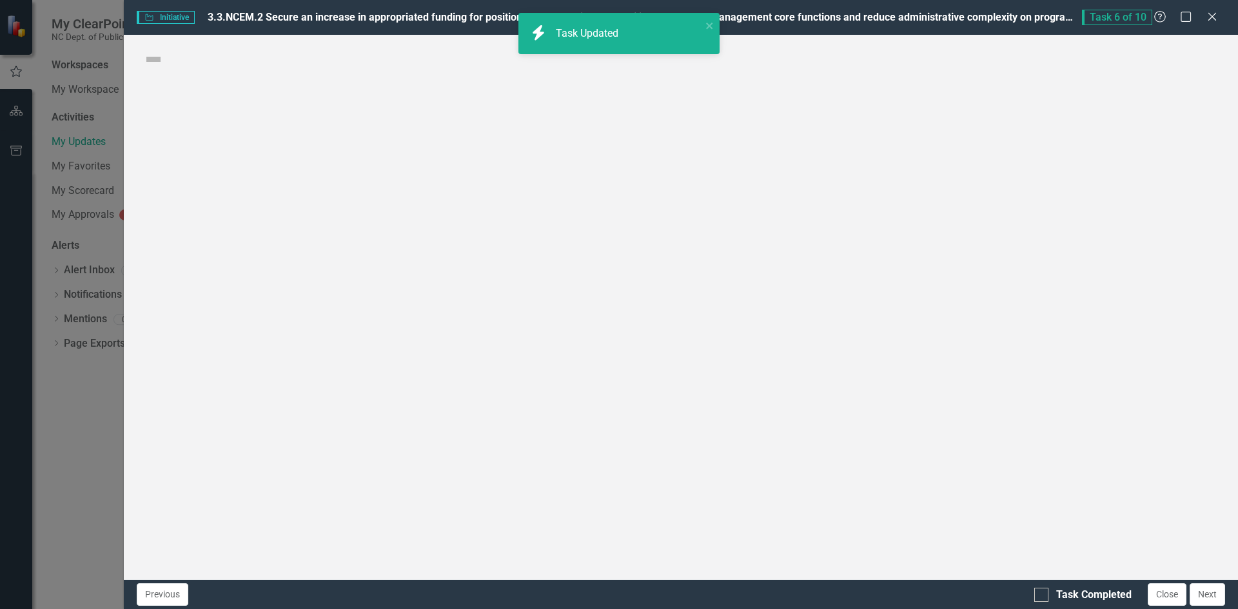
checkbox input "true"
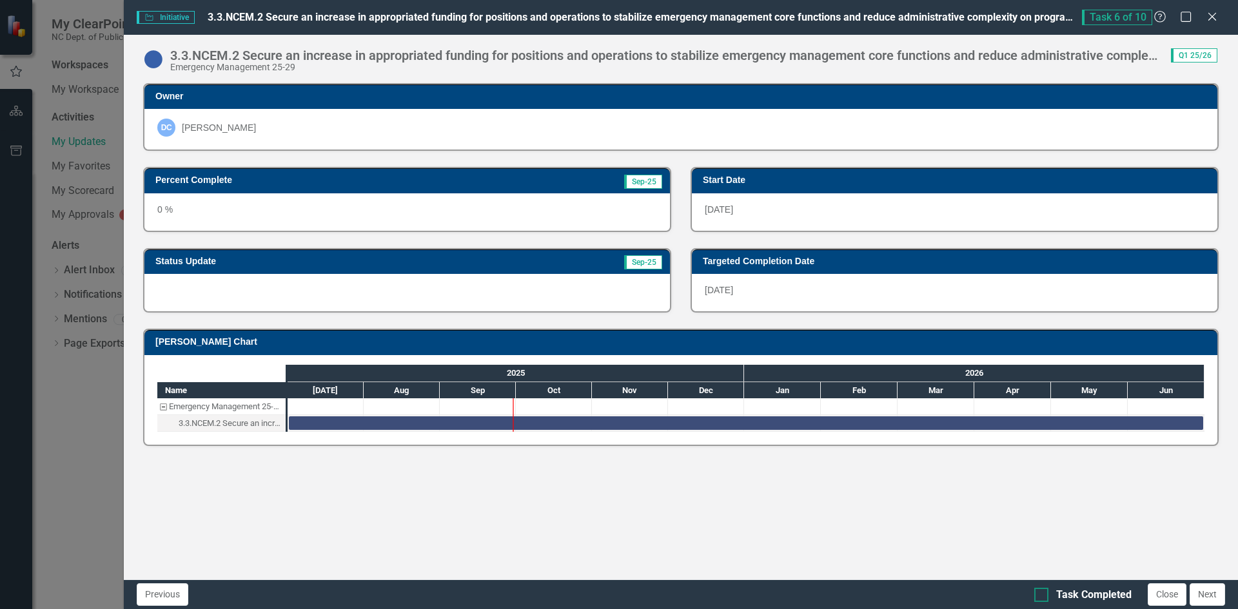
click at [1042, 596] on input "Task Completed" at bounding box center [1038, 592] width 8 height 8
checkbox input "true"
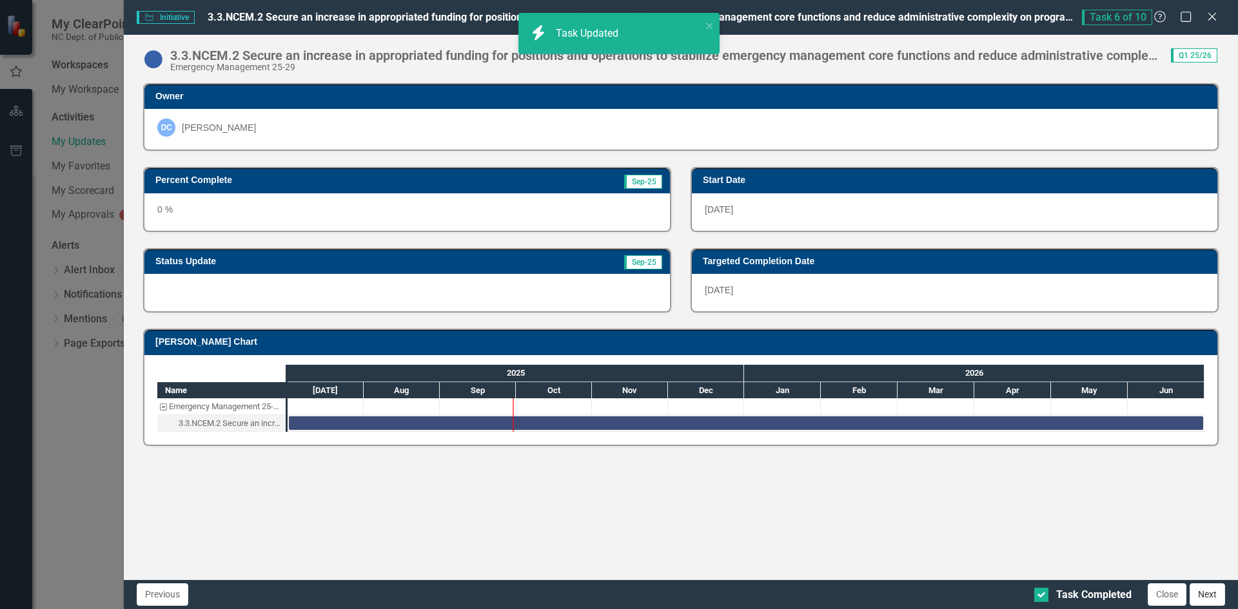
click at [1207, 598] on button "Next" at bounding box center [1207, 595] width 35 height 23
checkbox input "true"
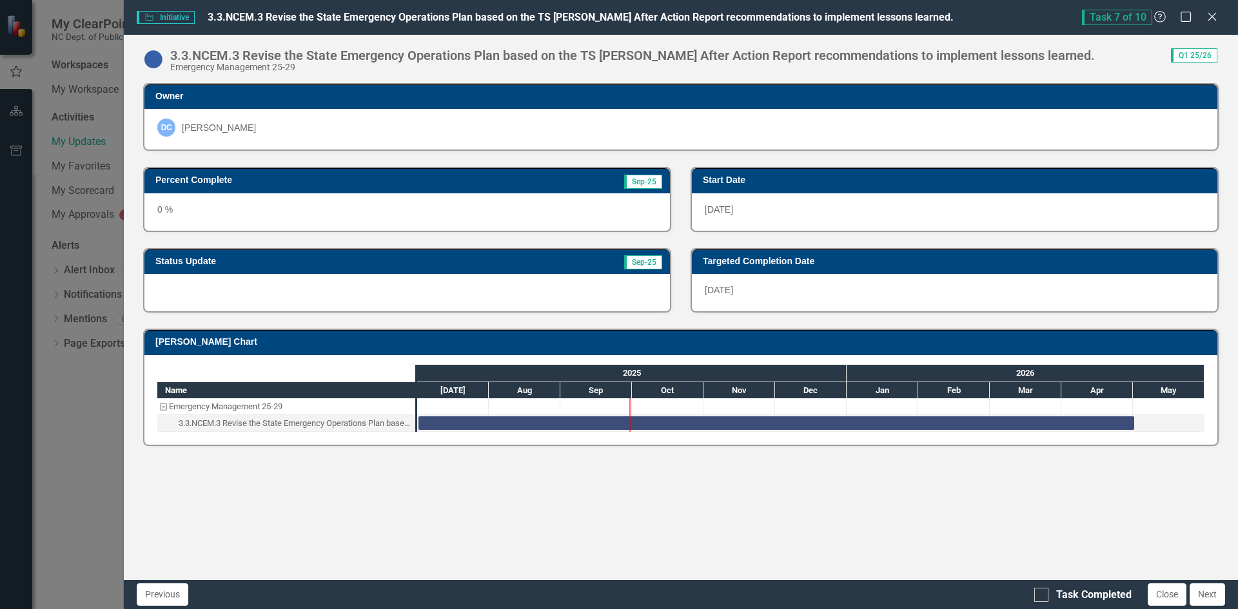
click at [296, 212] on div "0 %" at bounding box center [407, 211] width 526 height 37
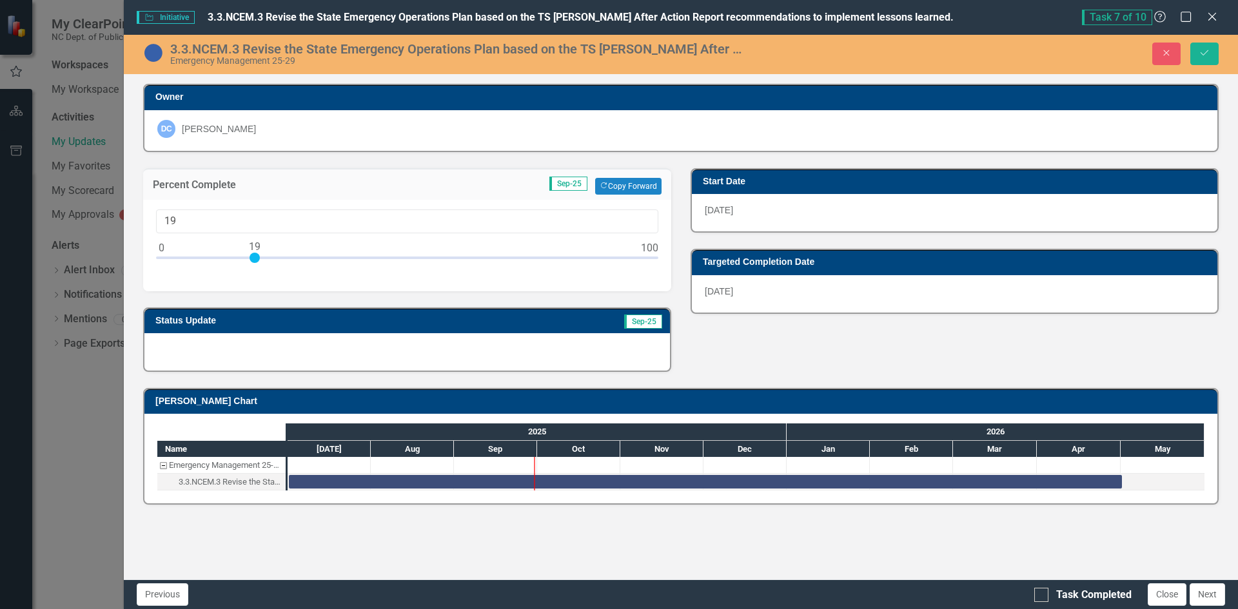
type input "20"
drag, startPoint x: 160, startPoint y: 259, endPoint x: 260, endPoint y: 259, distance: 100.0
click at [260, 259] on div at bounding box center [260, 258] width 10 height 10
click at [235, 346] on div at bounding box center [407, 351] width 526 height 37
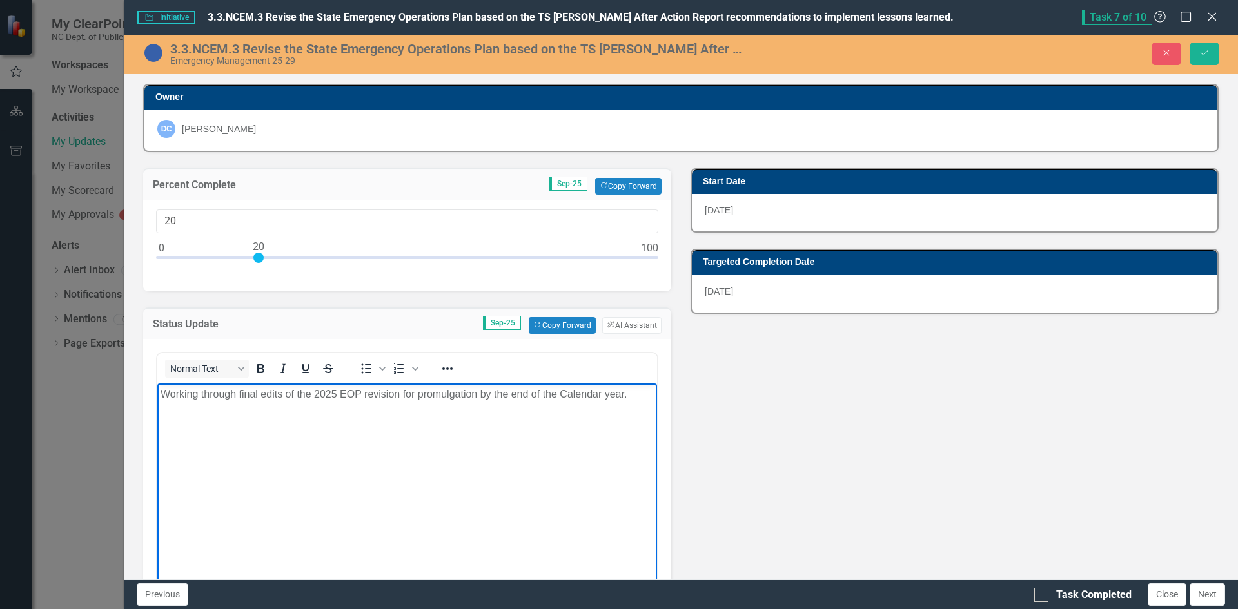
click at [318, 424] on body "Working through final edits of the 2025 EOP revision for promulgation by the en…" at bounding box center [407, 479] width 500 height 193
click at [1209, 52] on icon "Save" at bounding box center [1205, 52] width 12 height 9
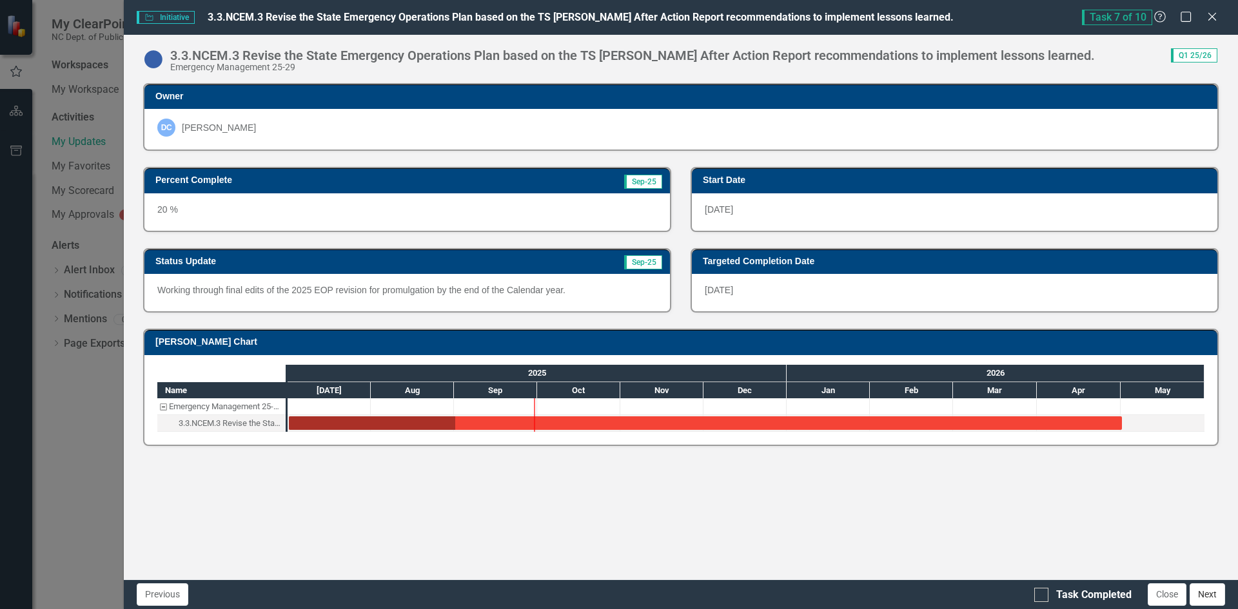
click at [1207, 594] on button "Next" at bounding box center [1207, 595] width 35 height 23
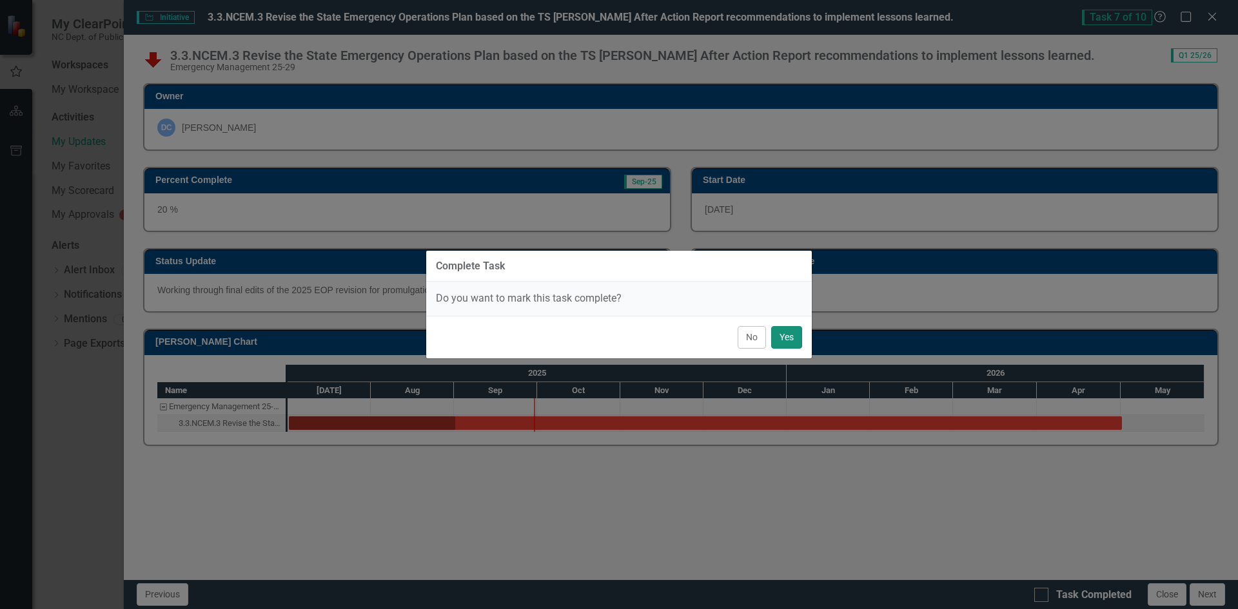
click at [786, 333] on button "Yes" at bounding box center [786, 337] width 31 height 23
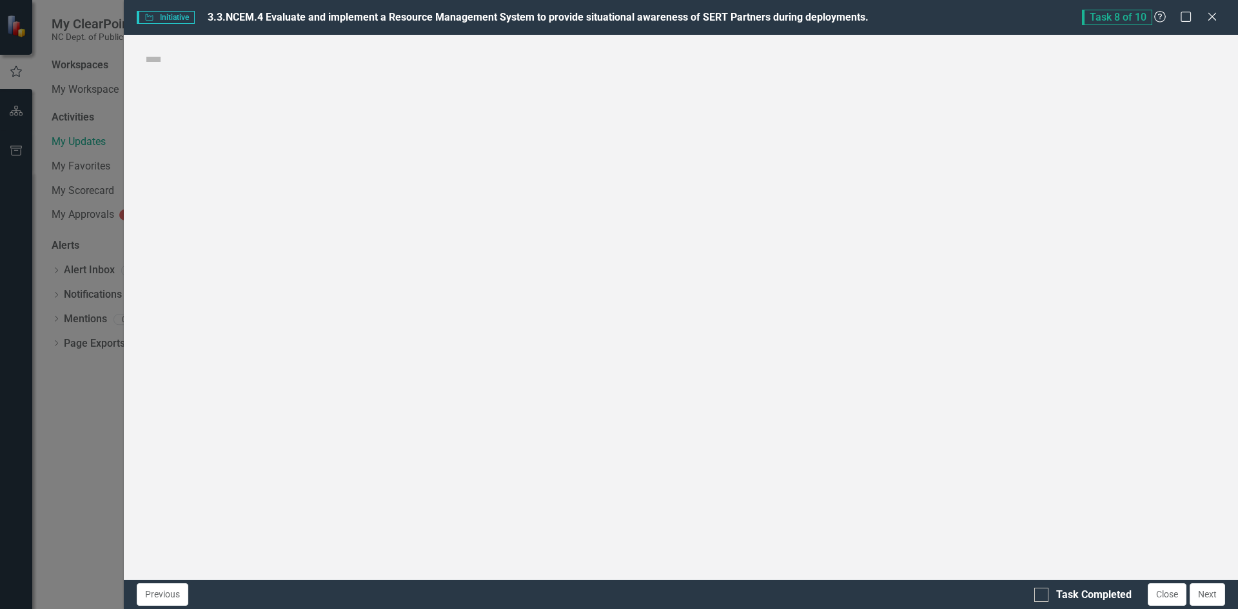
checkbox input "true"
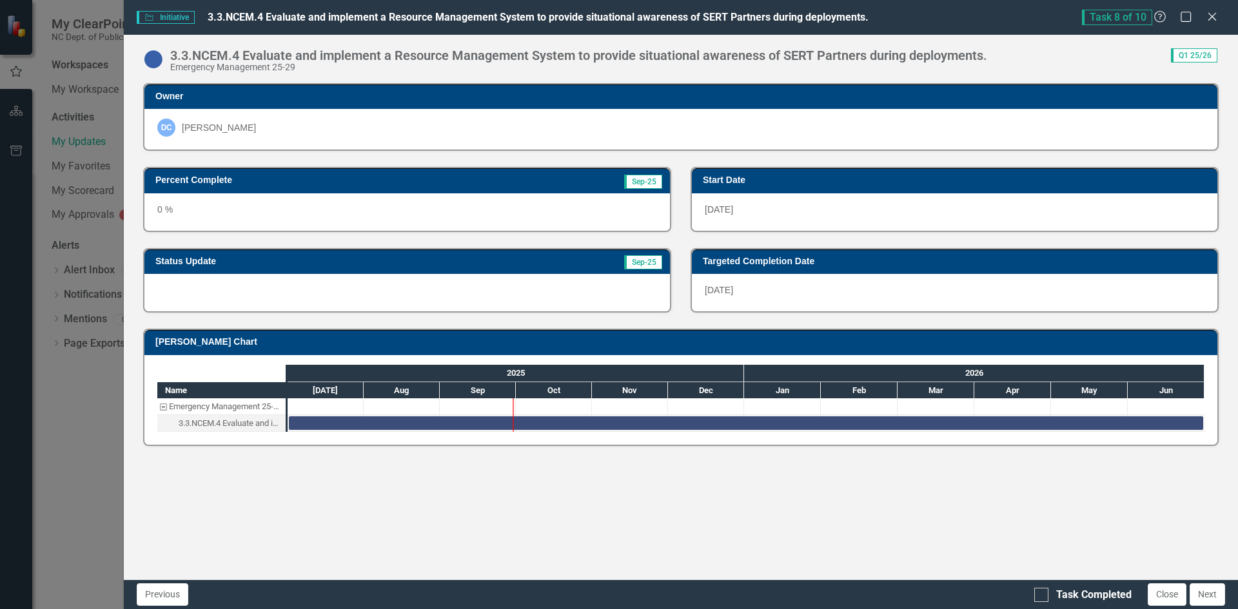
click at [336, 217] on div "0 %" at bounding box center [407, 211] width 526 height 37
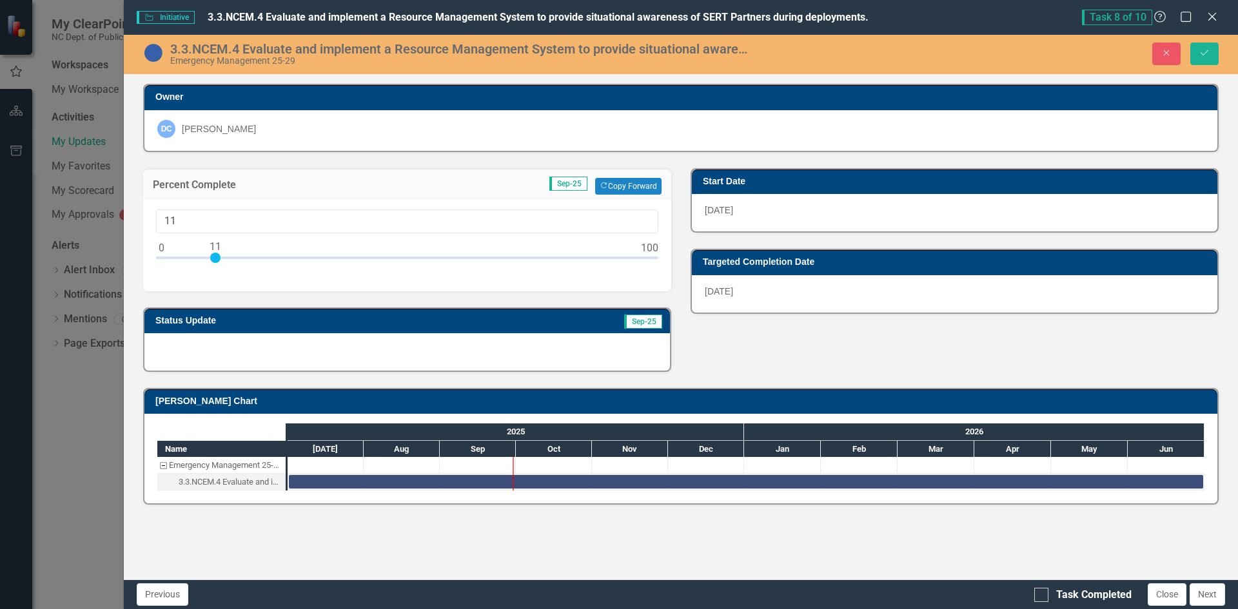
type input "10"
drag, startPoint x: 163, startPoint y: 253, endPoint x: 213, endPoint y: 258, distance: 50.6
click at [213, 258] on div at bounding box center [210, 258] width 10 height 10
click at [247, 351] on div at bounding box center [407, 351] width 526 height 37
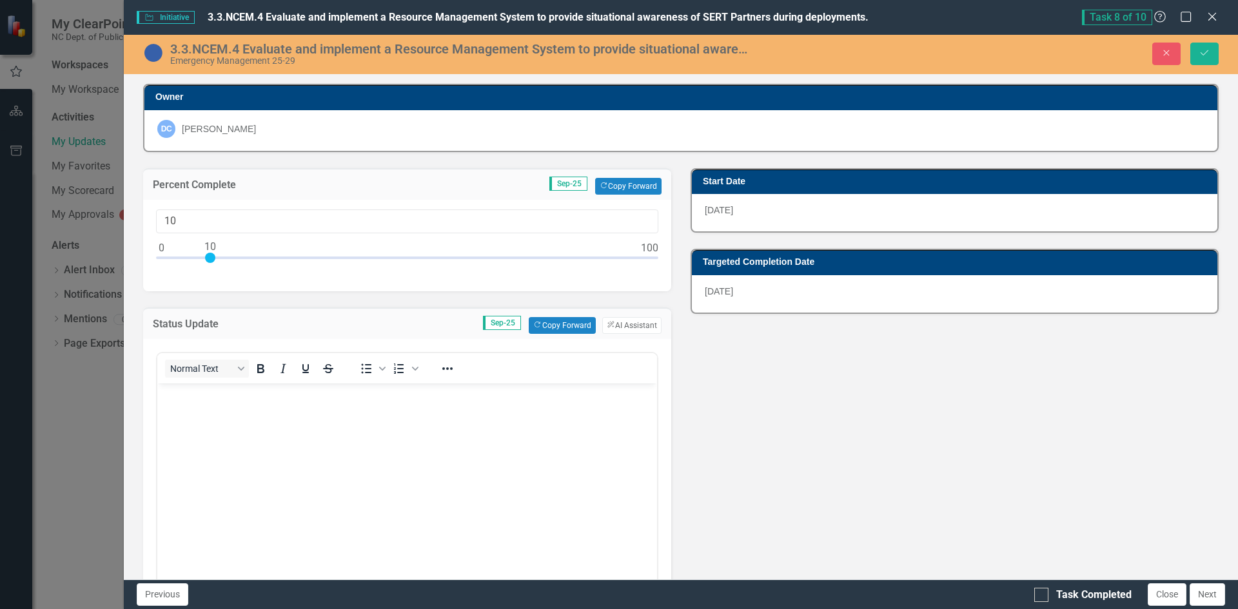
click at [259, 413] on body "Rich Text Area. Press ALT-0 for help." at bounding box center [407, 479] width 500 height 193
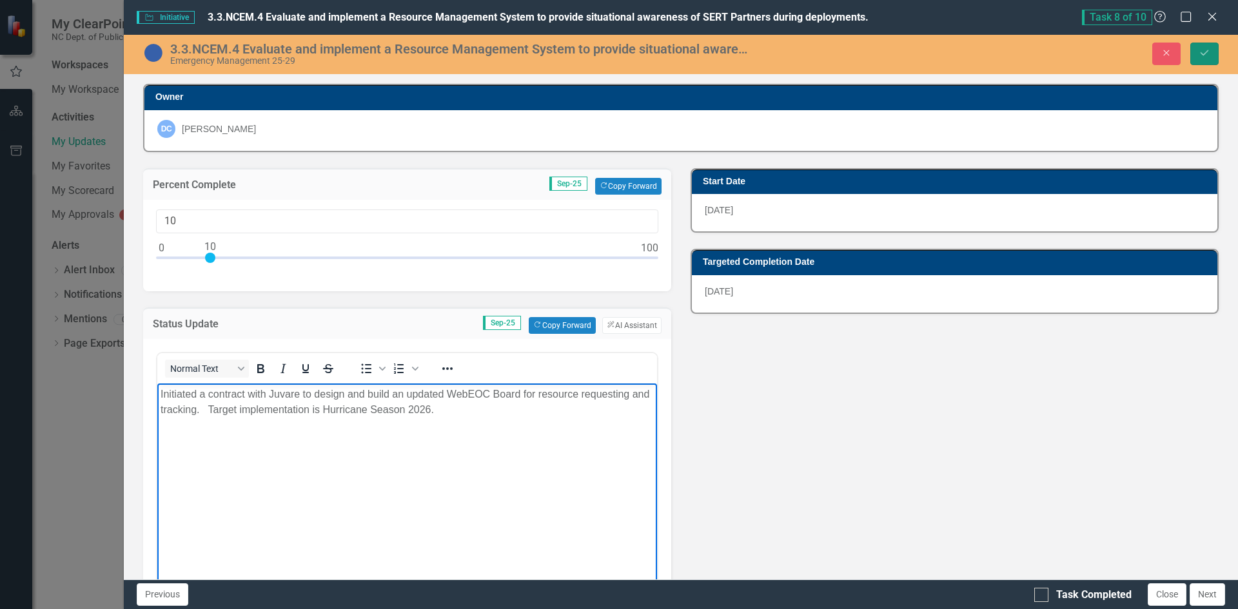
click at [1198, 54] on button "Save" at bounding box center [1204, 54] width 28 height 23
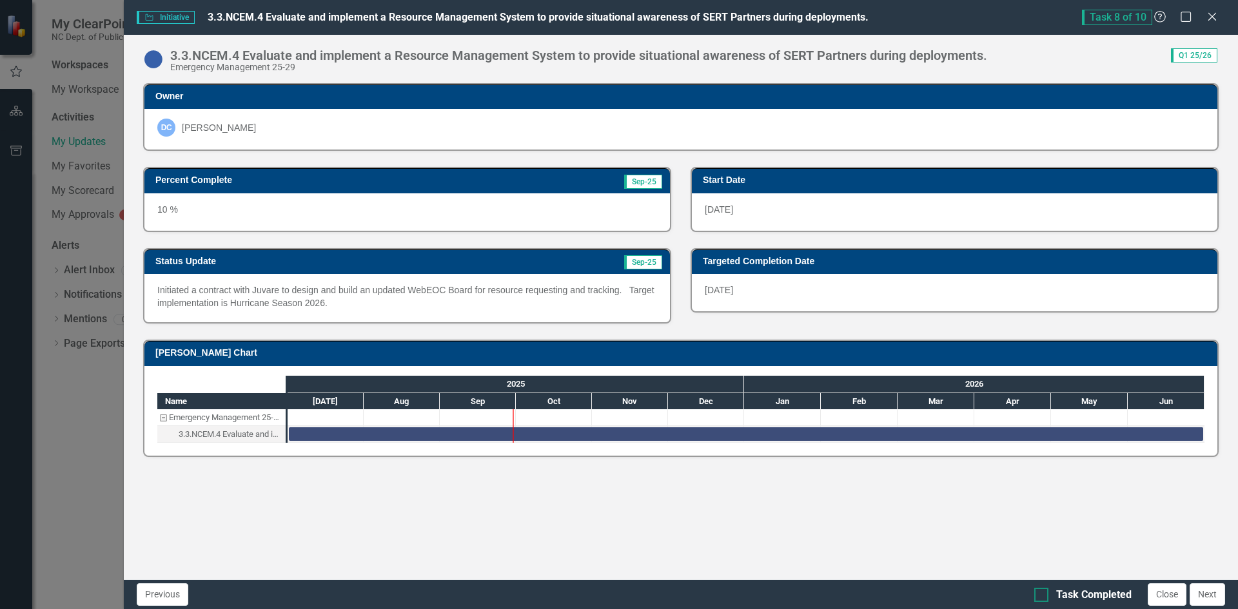
click at [1042, 600] on div at bounding box center [1041, 595] width 14 height 14
click at [1042, 597] on input "Task Completed" at bounding box center [1038, 592] width 8 height 8
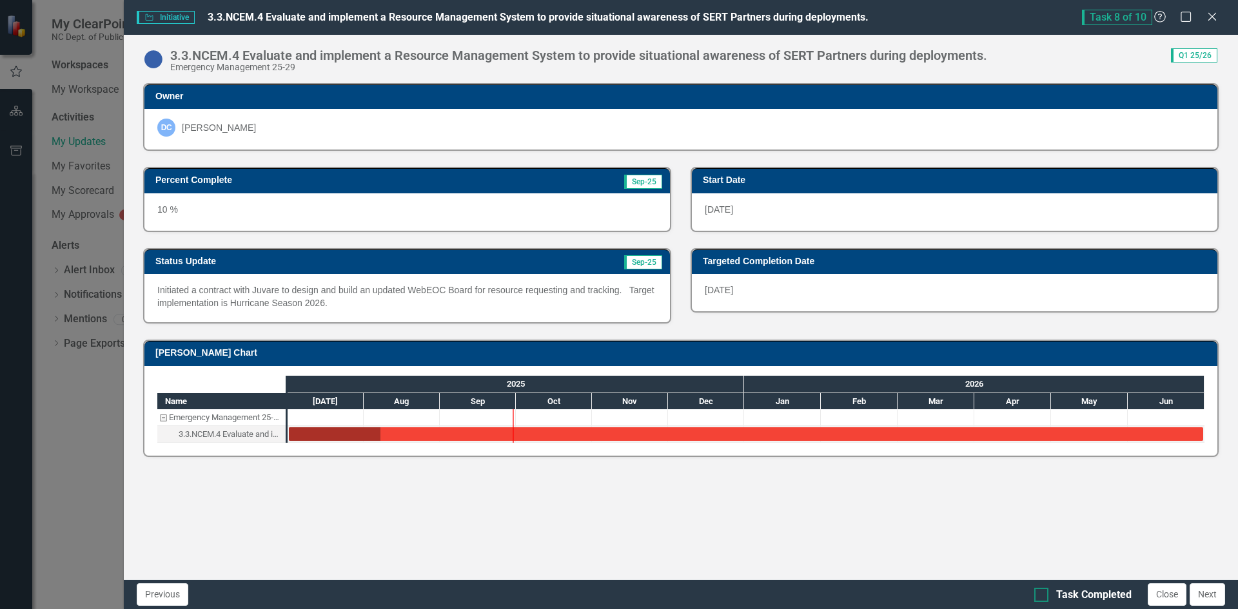
checkbox input "true"
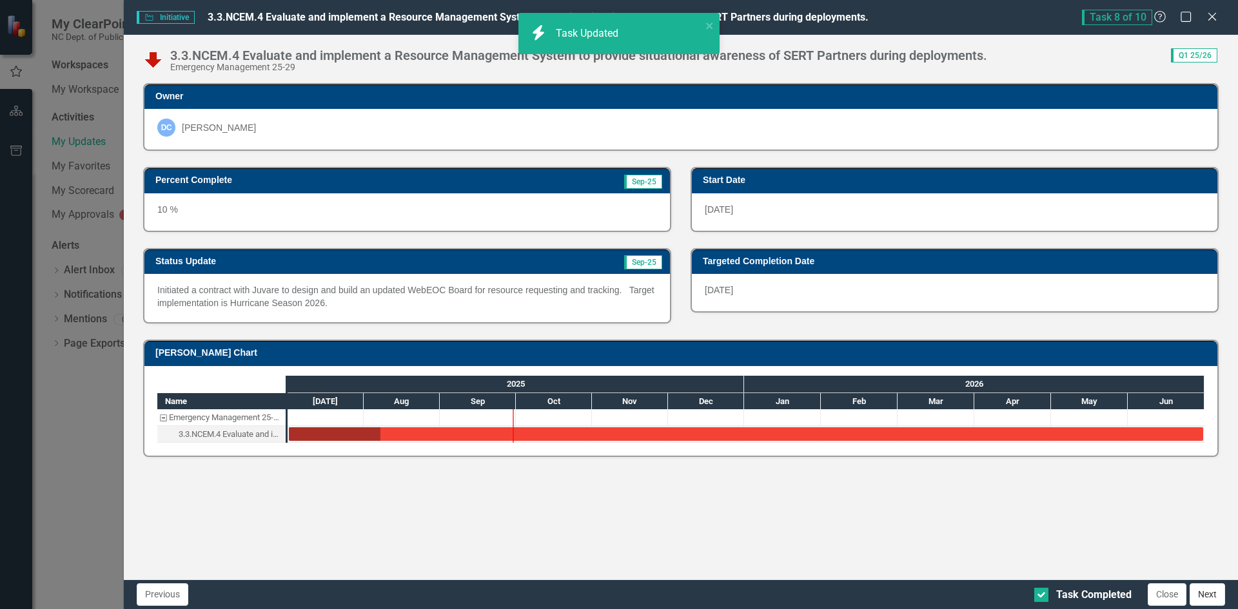
click at [1213, 600] on button "Next" at bounding box center [1207, 595] width 35 height 23
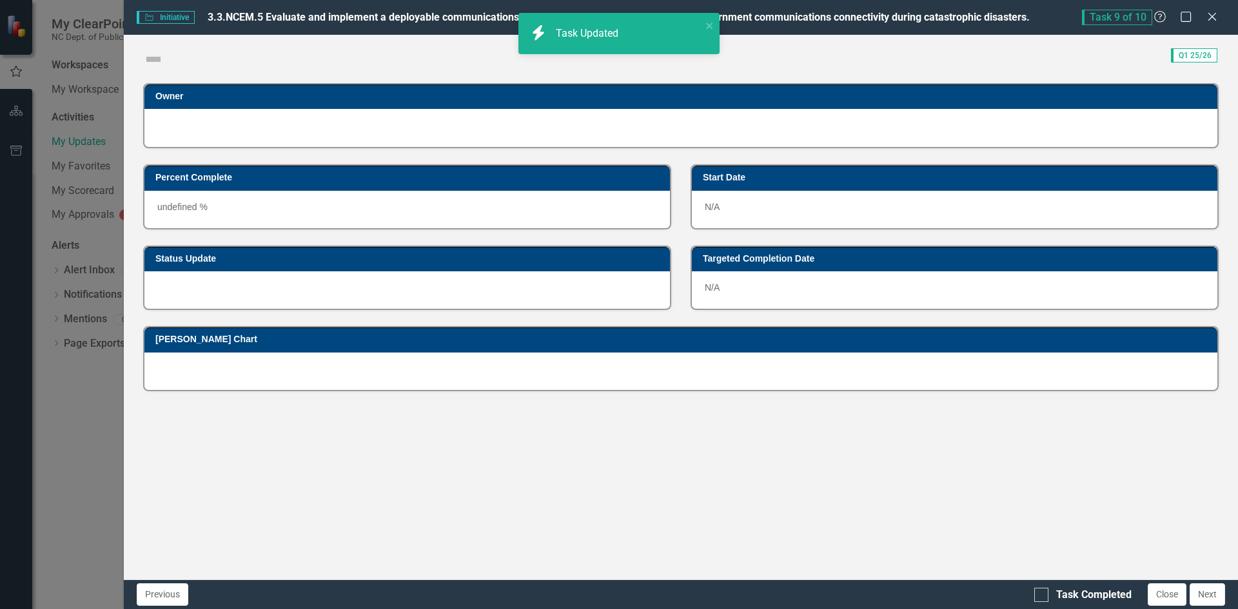
checkbox input "true"
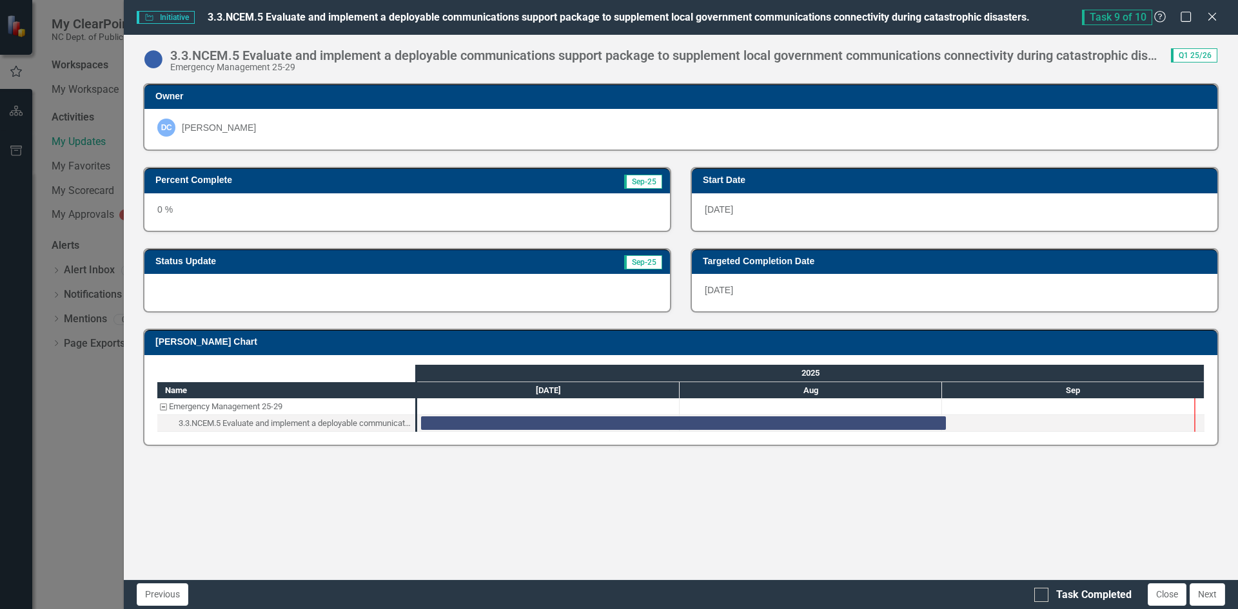
click at [273, 214] on div "0 %" at bounding box center [407, 211] width 526 height 37
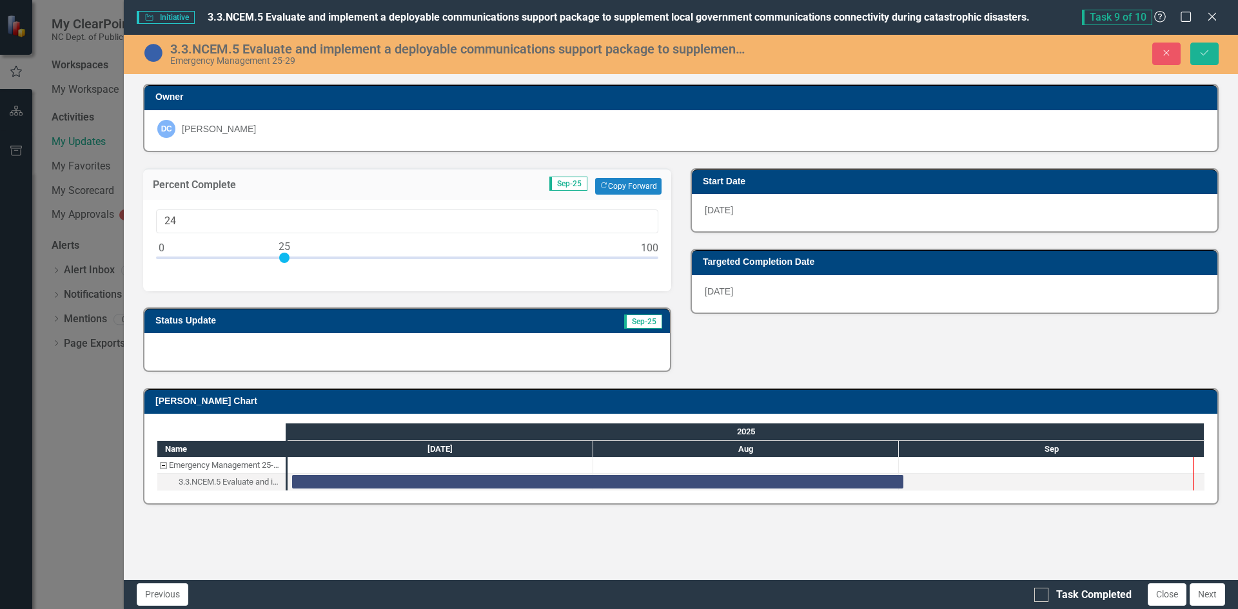
type input "25"
drag, startPoint x: 157, startPoint y: 257, endPoint x: 281, endPoint y: 261, distance: 124.5
click at [281, 261] on div at bounding box center [284, 258] width 10 height 10
click at [366, 357] on div at bounding box center [407, 351] width 526 height 37
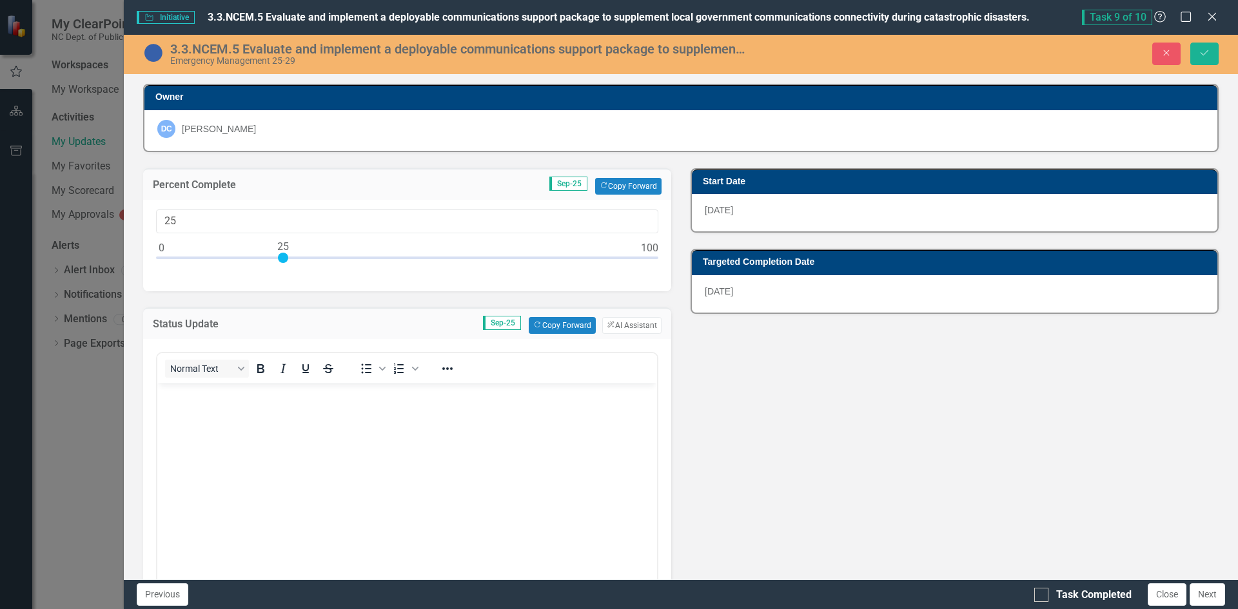
click at [296, 410] on body "Rich Text Area. Press ALT-0 for help." at bounding box center [407, 479] width 500 height 193
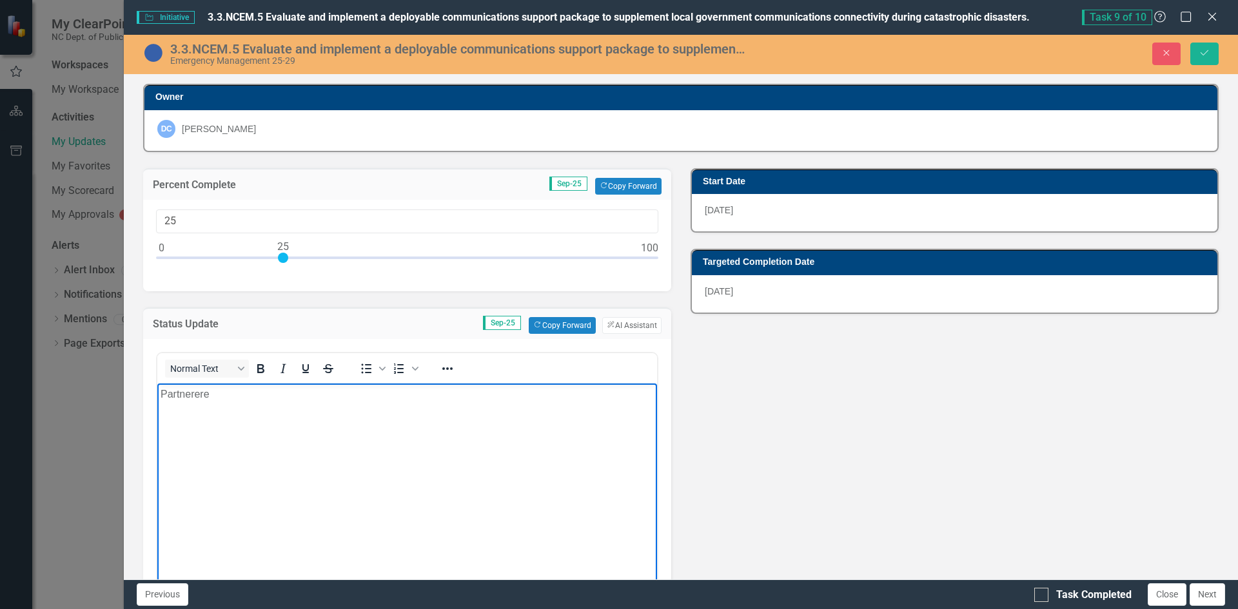
scroll to position [217, 0]
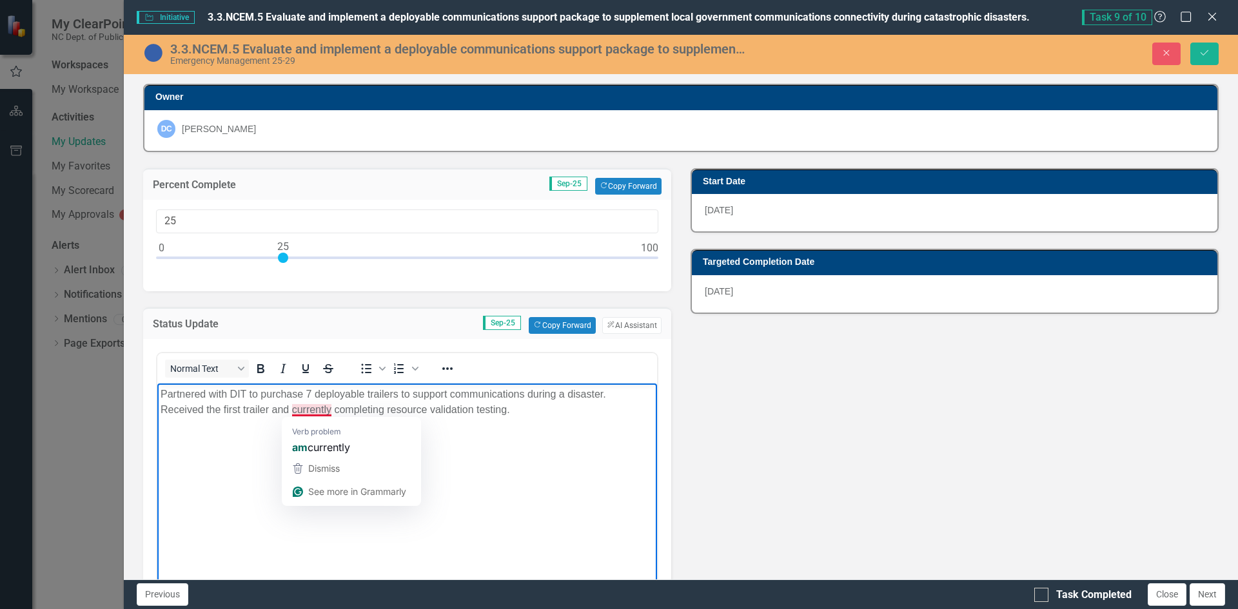
click at [293, 411] on p "Partnered with DIT to purchase 7 deployable trailers to support communications …" at bounding box center [407, 401] width 493 height 31
click at [375, 400] on p "Partnered with DIT to purchase 7 deployable trailers to support communications …" at bounding box center [407, 401] width 493 height 31
click at [555, 424] on body "Partnered with DIT to purchase 7 deployable trailers to support communications …" at bounding box center [407, 479] width 500 height 193
click at [1206, 52] on icon "Save" at bounding box center [1205, 52] width 12 height 9
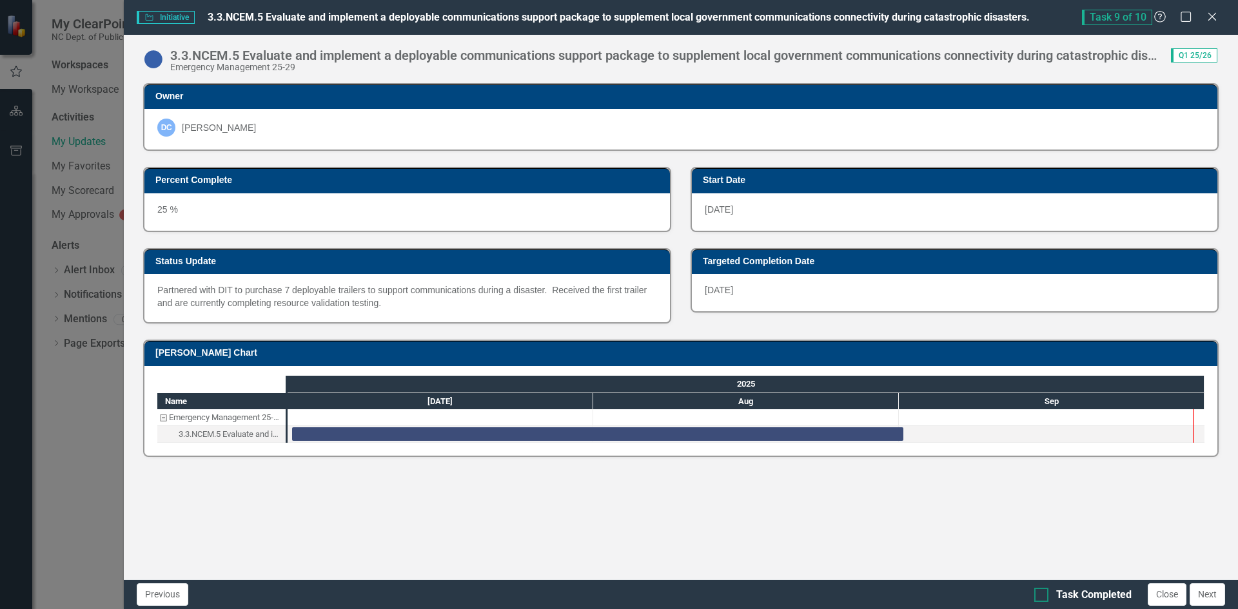
click at [1039, 596] on input "Task Completed" at bounding box center [1038, 592] width 8 height 8
checkbox input "true"
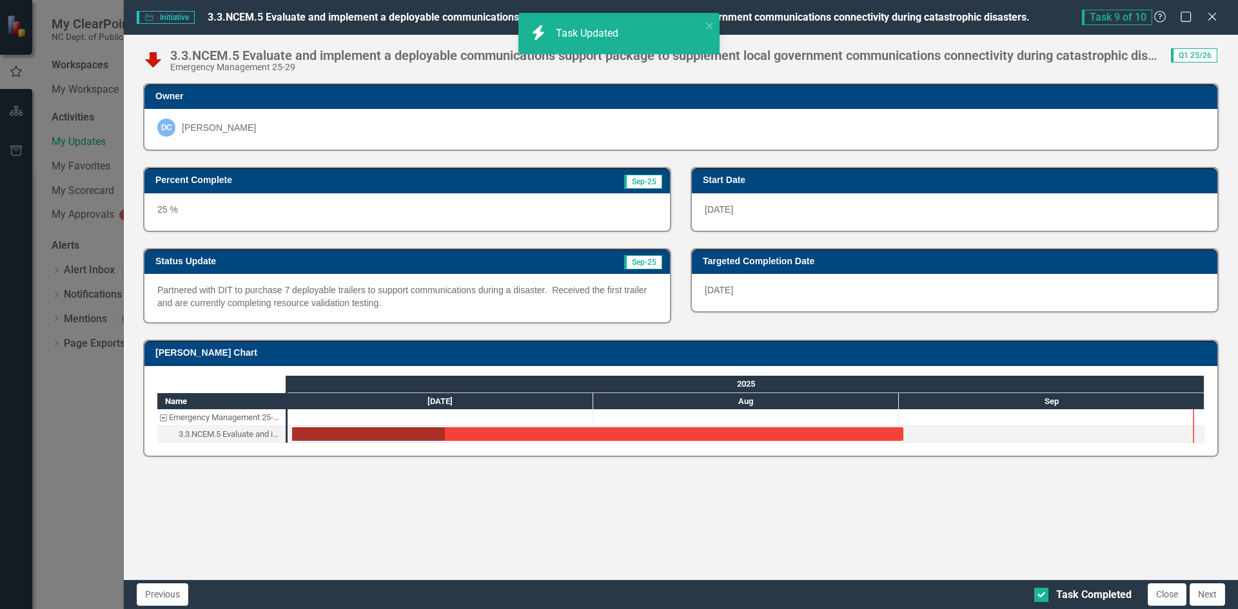
click at [1217, 591] on button "Next" at bounding box center [1207, 595] width 35 height 23
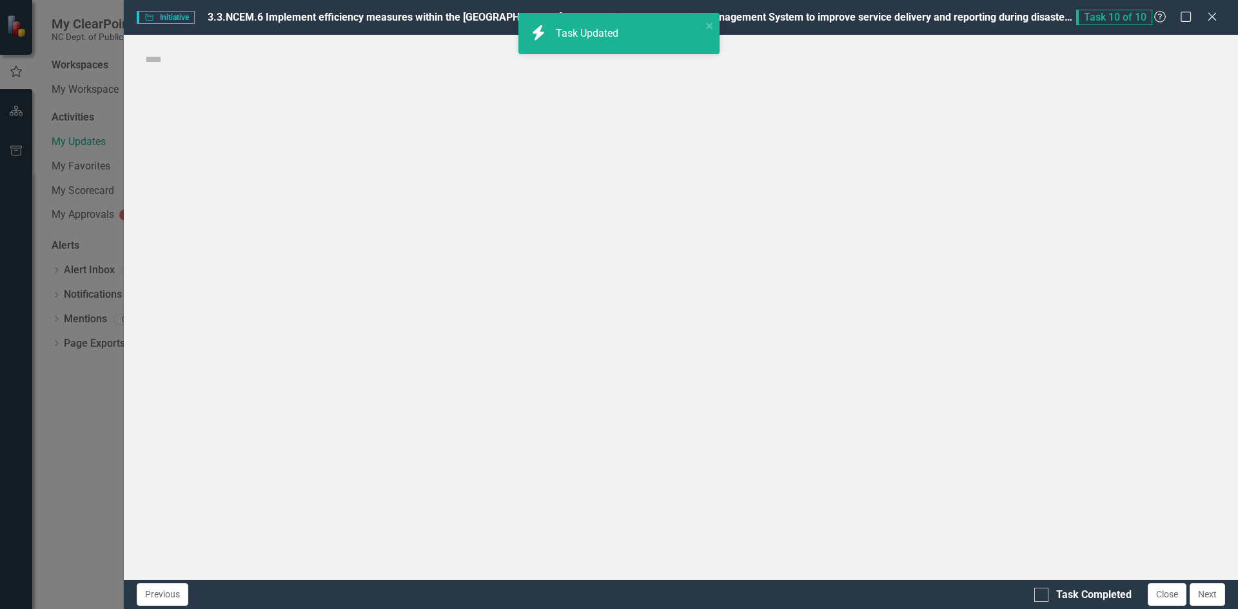
checkbox input "true"
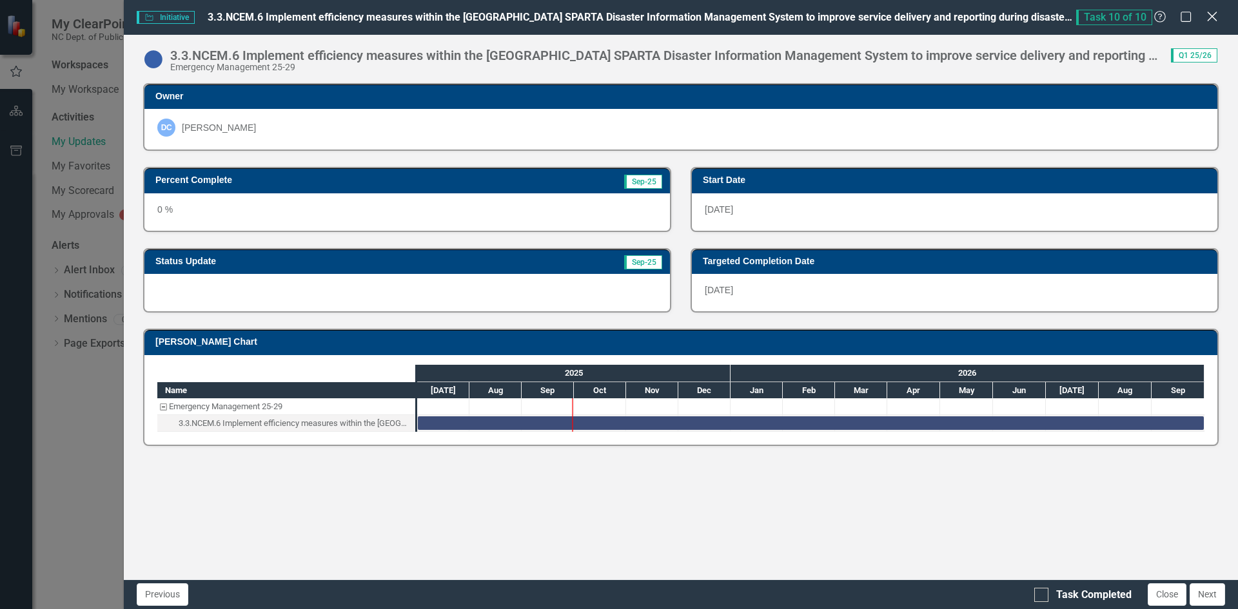
click at [1216, 15] on icon "Close" at bounding box center [1212, 16] width 16 height 12
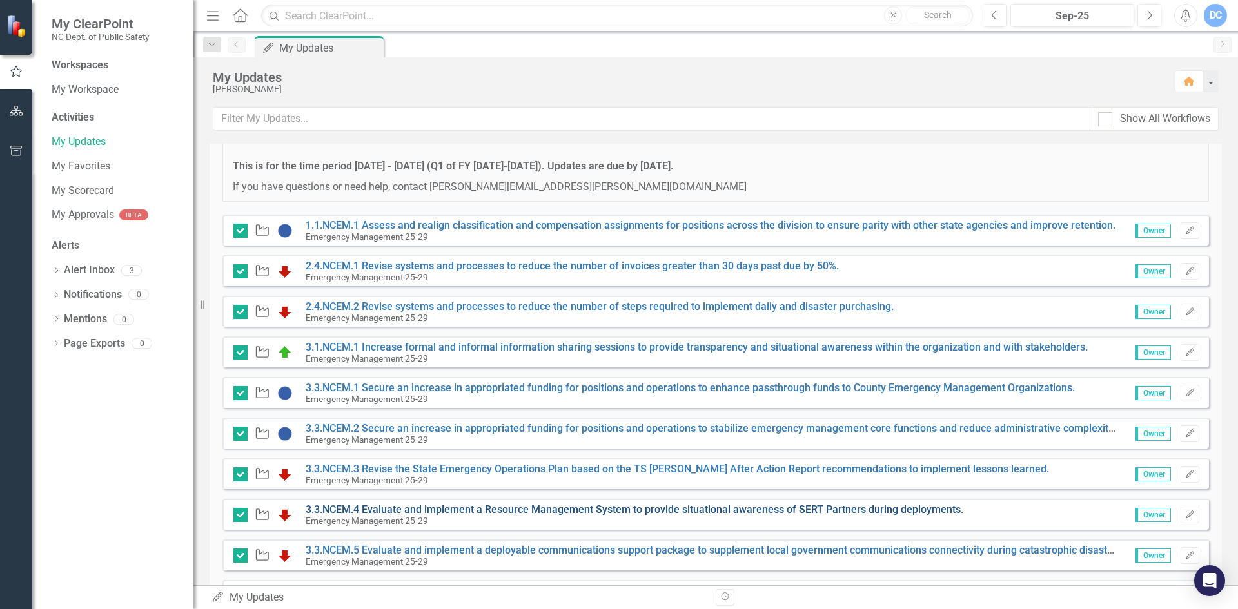
click at [501, 512] on link "3.3.NCEM.4 Evaluate and implement a Resource Management System to provide situa…" at bounding box center [635, 510] width 658 height 12
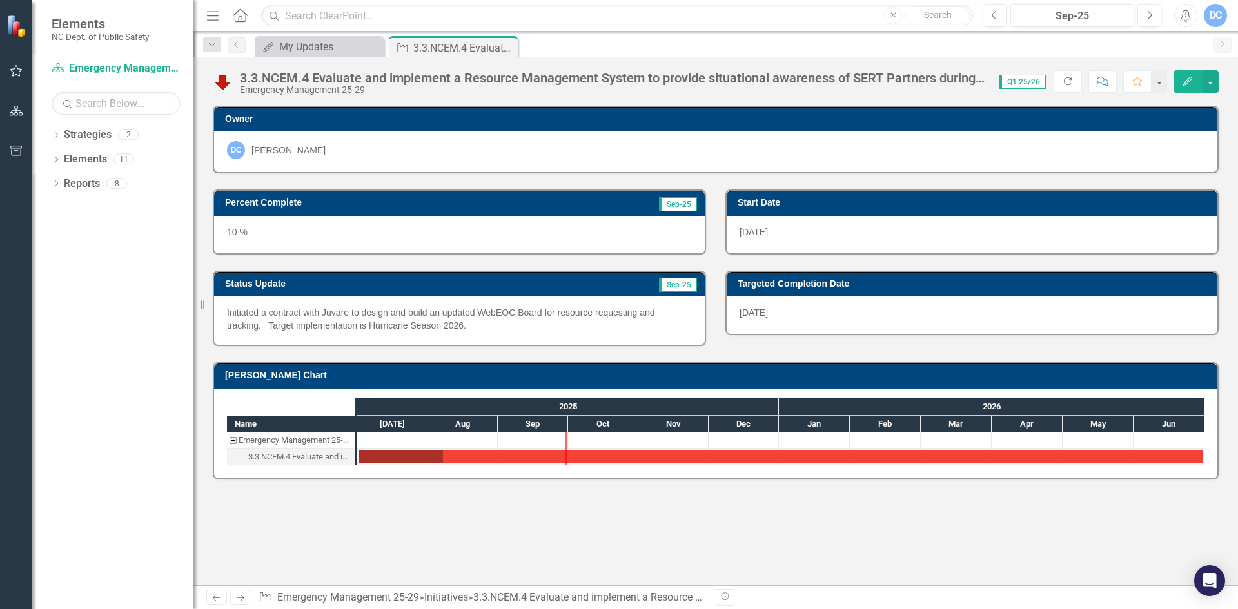
drag, startPoint x: 471, startPoint y: 326, endPoint x: 288, endPoint y: 315, distance: 183.4
click at [291, 316] on p "Initiated a contract with Juvare to design and build an updated WebEOC Board fo…" at bounding box center [459, 319] width 465 height 26
click at [250, 310] on p "Initiated a contract with Juvare to design and build an updated WebEOC Board fo…" at bounding box center [459, 319] width 465 height 26
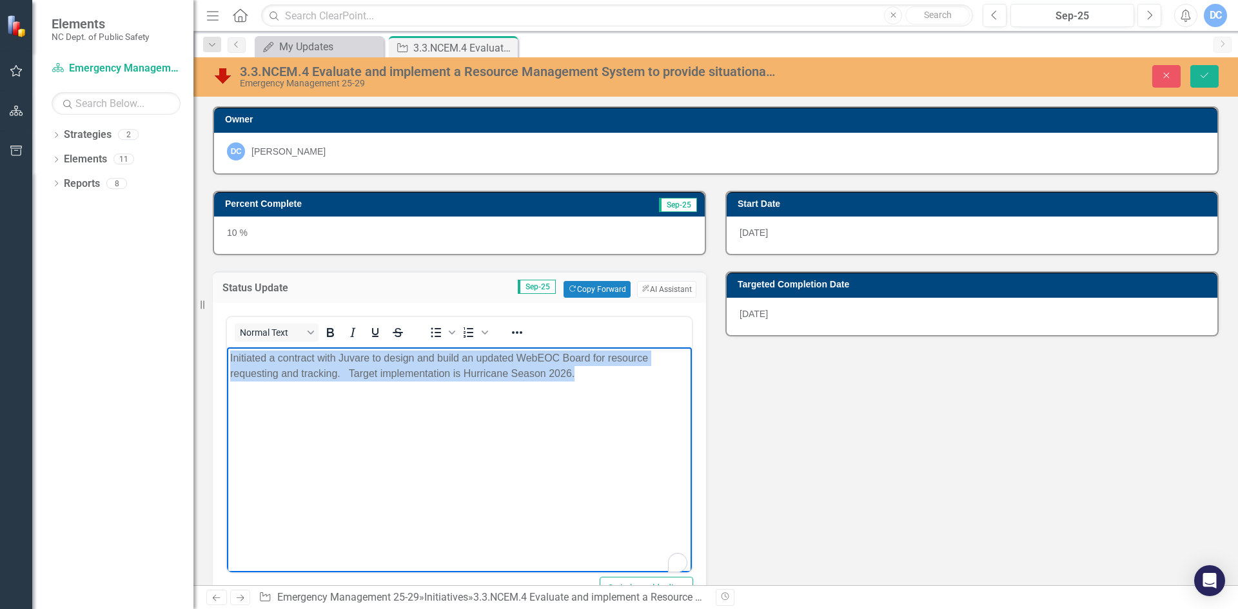
drag, startPoint x: 591, startPoint y: 377, endPoint x: 216, endPoint y: 353, distance: 376.1
click at [227, 353] on html "Initiated a contract with Juvare to design and build an updated WebEOC Board fo…" at bounding box center [459, 444] width 465 height 193
copy p "Initiated a contract with Juvare to design and build an updated WebEOC Board fo…"
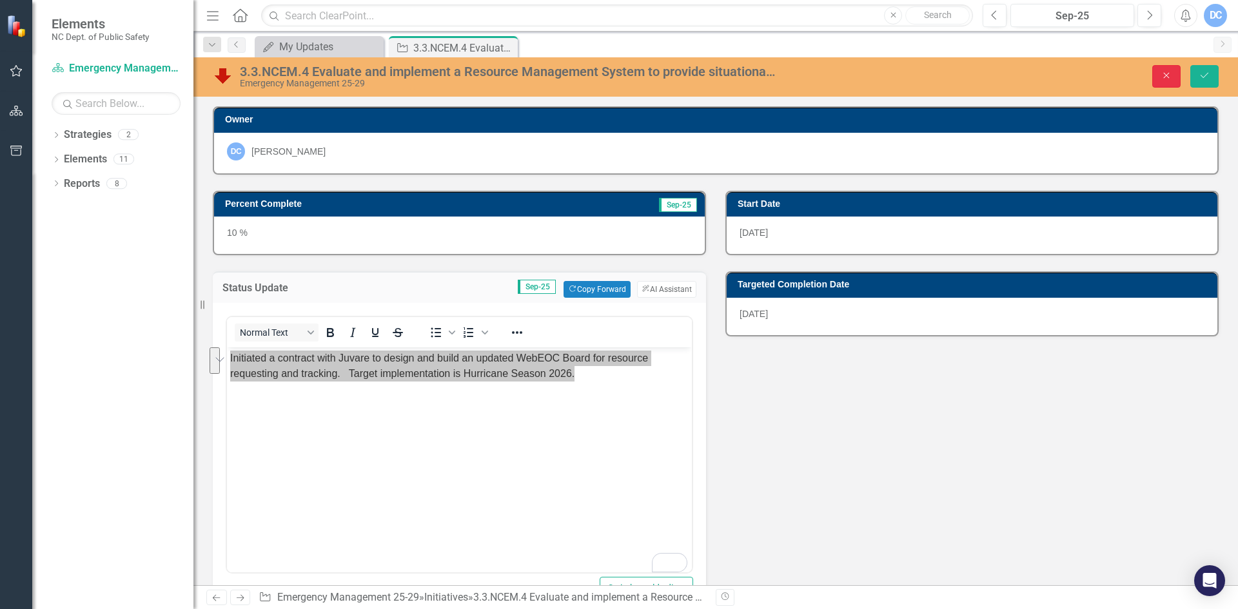
click at [1156, 72] on button "Close" at bounding box center [1166, 76] width 28 height 23
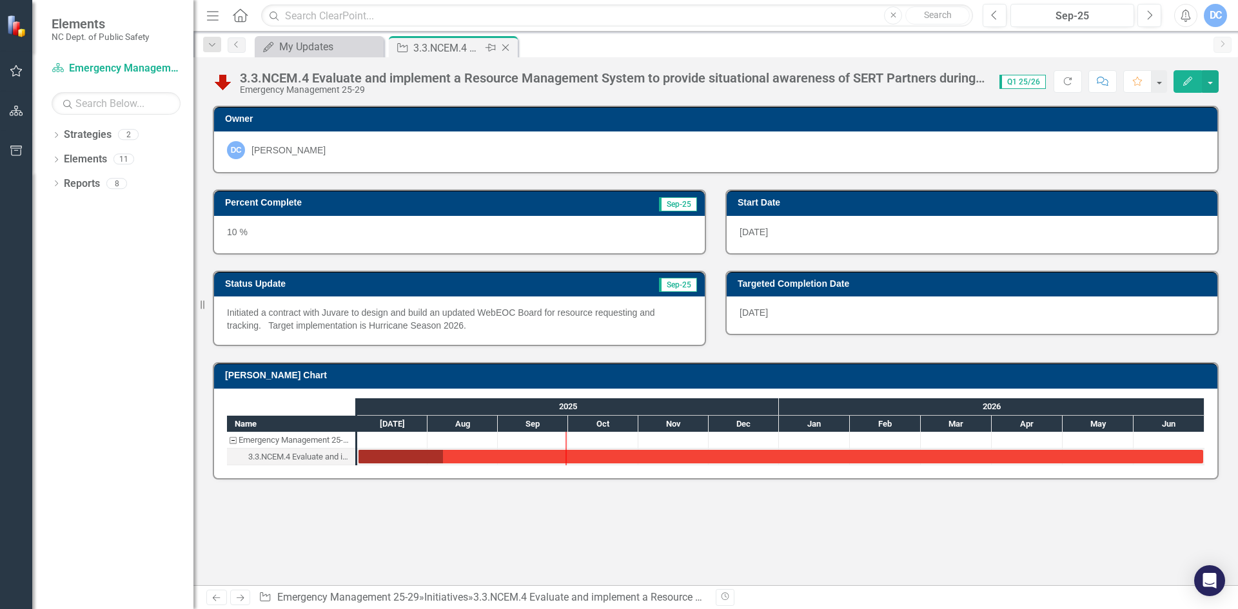
click at [508, 49] on icon "Close" at bounding box center [505, 48] width 13 height 10
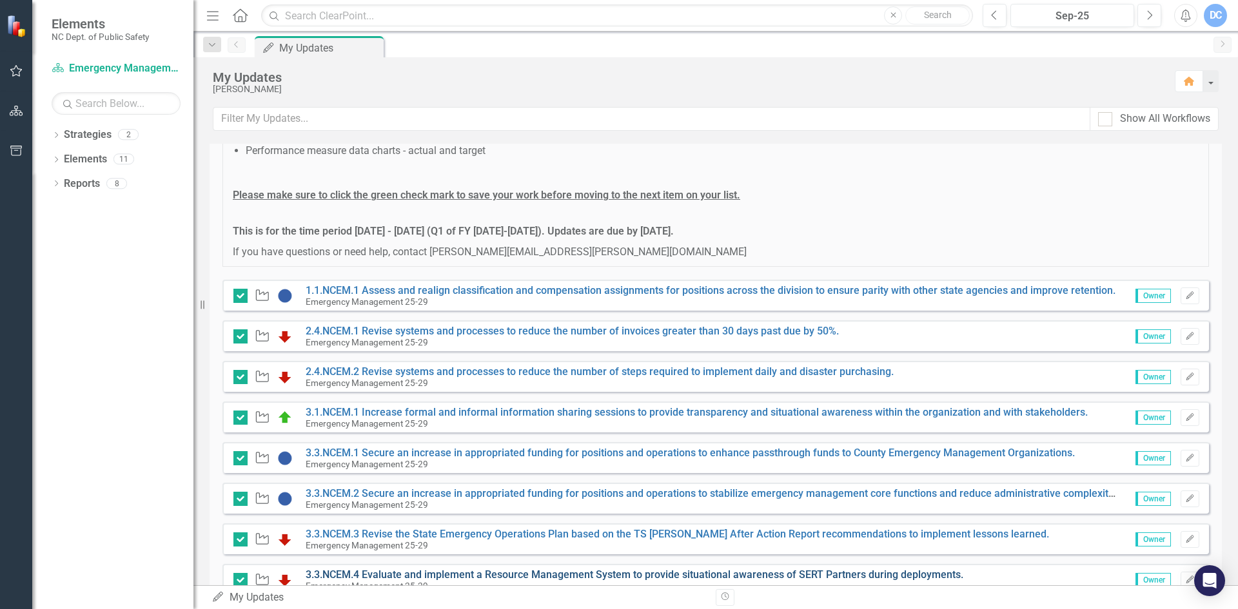
scroll to position [282, 0]
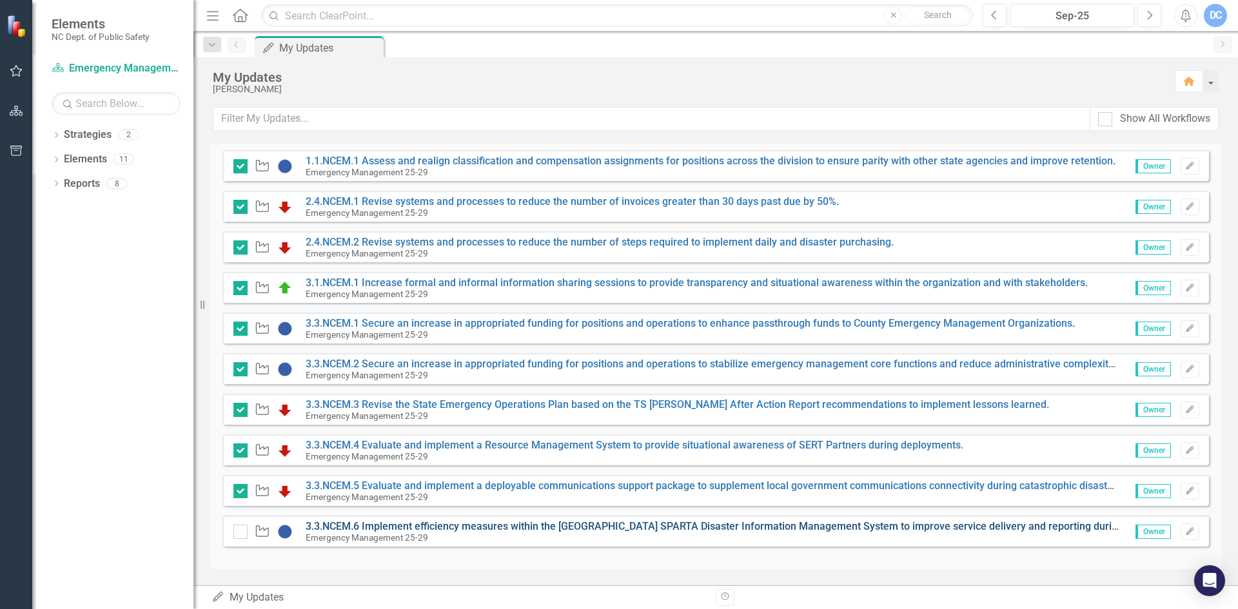
click at [382, 524] on link "3.3.NCEM.6 Implement efficiency measures within the [GEOGRAPHIC_DATA] SPARTA Di…" at bounding box center [738, 526] width 865 height 12
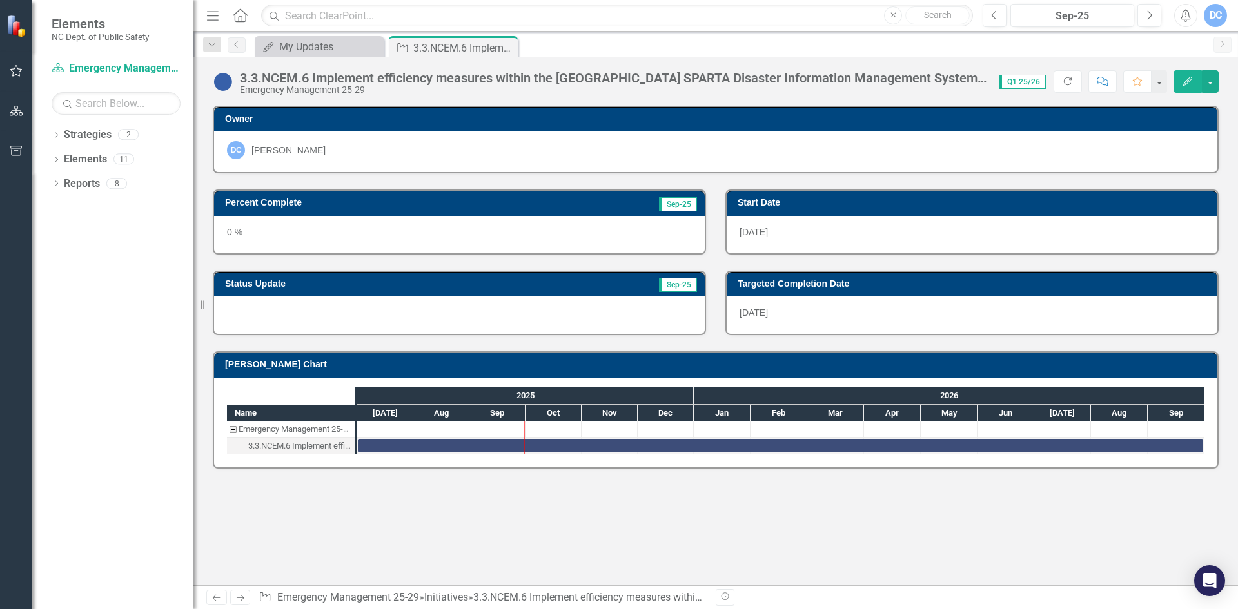
click at [351, 240] on div "0 %" at bounding box center [459, 234] width 491 height 37
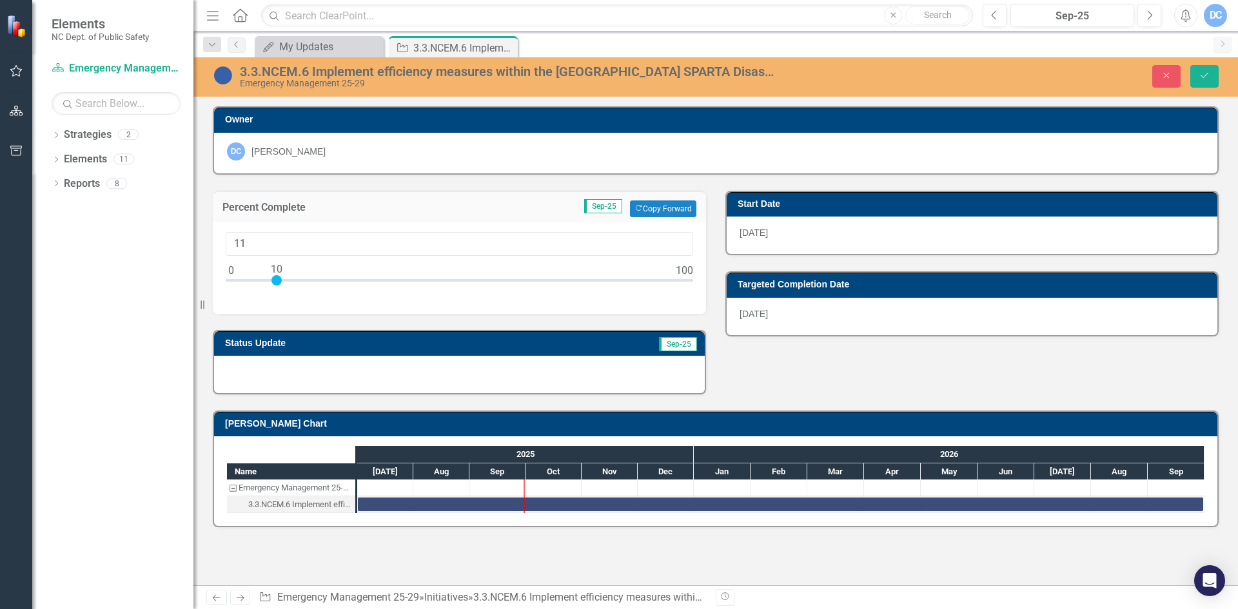
type input "10"
drag, startPoint x: 234, startPoint y: 282, endPoint x: 277, endPoint y: 281, distance: 42.6
click at [277, 281] on div at bounding box center [460, 283] width 468 height 16
click at [291, 361] on div at bounding box center [459, 374] width 491 height 37
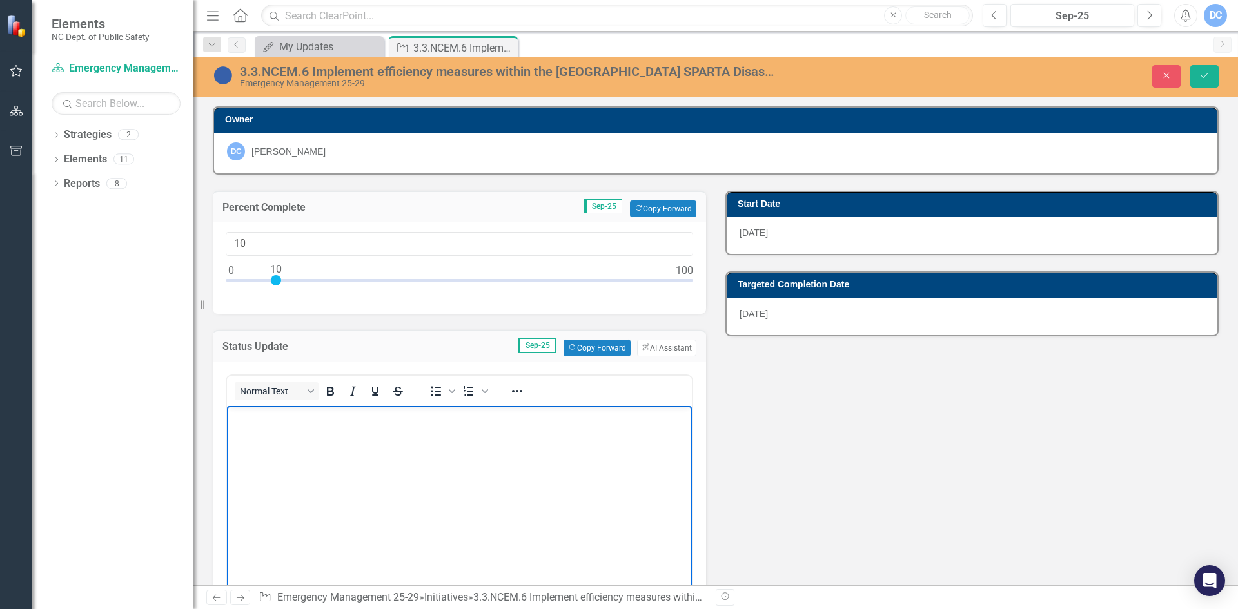
click at [300, 448] on body "Rich Text Area. Press ALT-0 for help." at bounding box center [459, 502] width 465 height 193
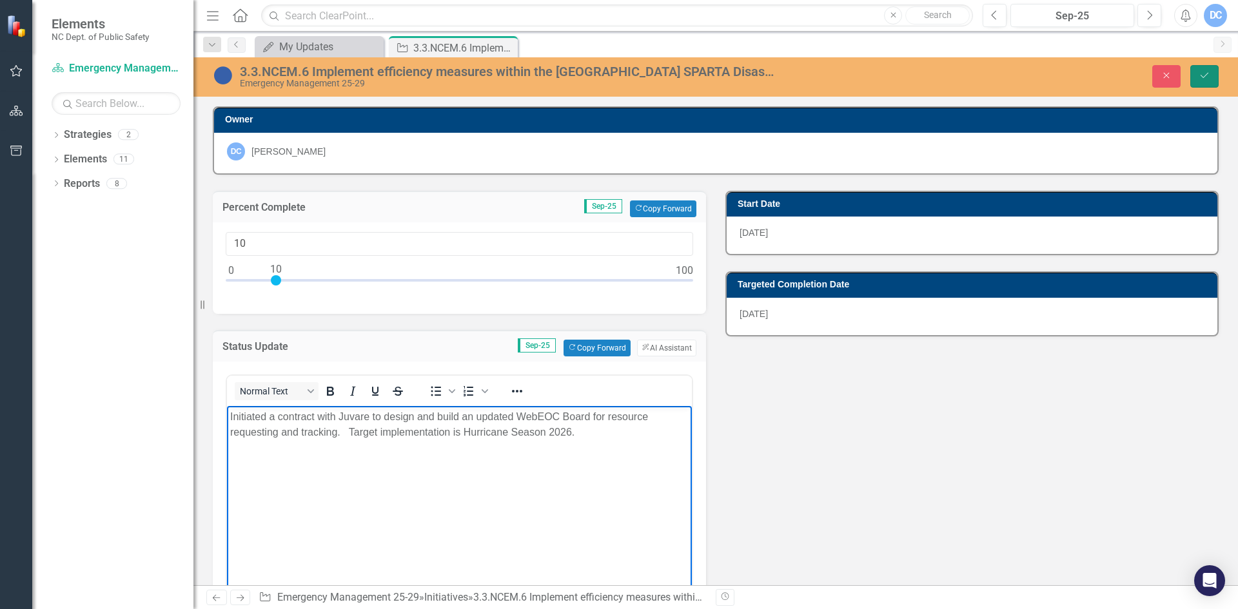
click at [1207, 72] on icon "Save" at bounding box center [1205, 75] width 12 height 9
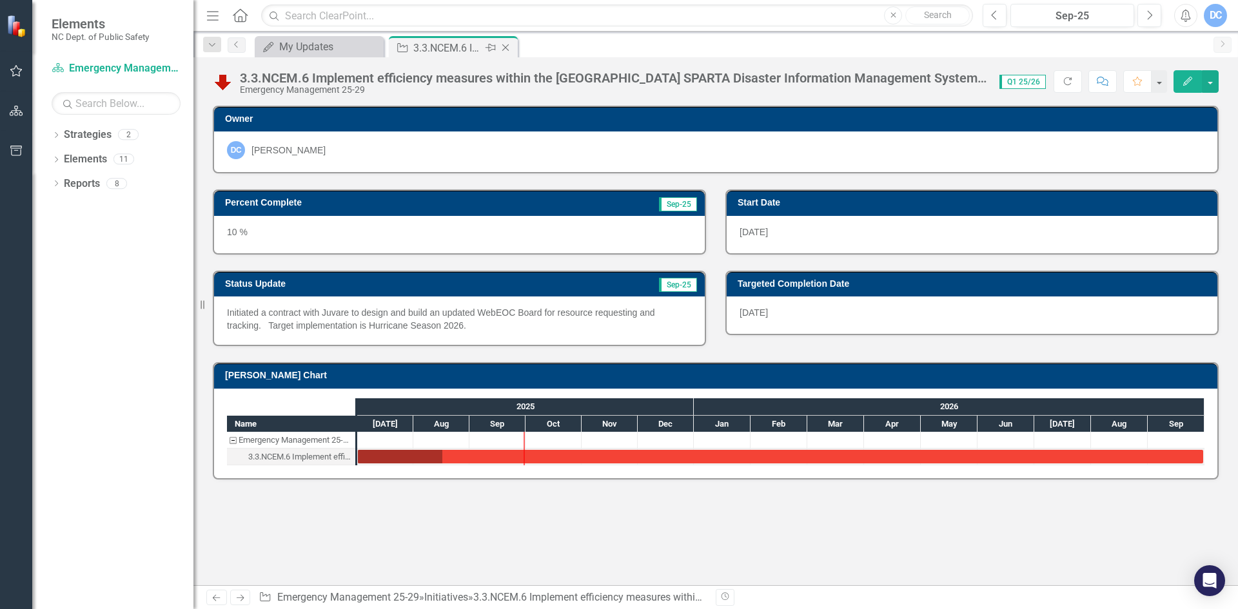
click at [508, 44] on icon "Close" at bounding box center [505, 48] width 13 height 10
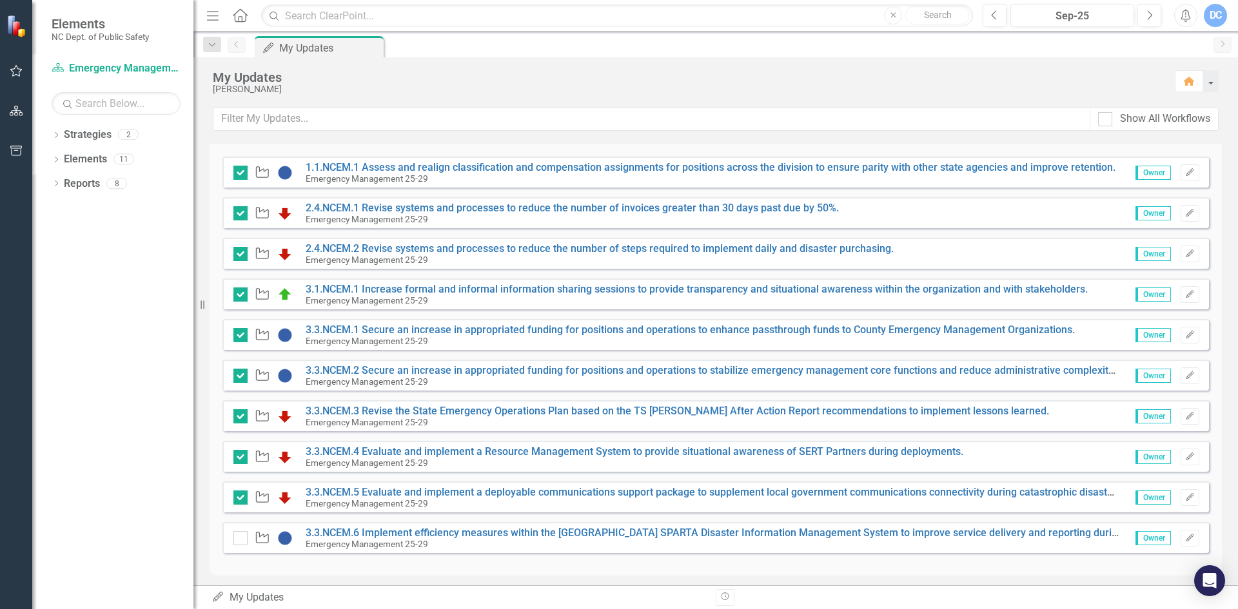
scroll to position [282, 0]
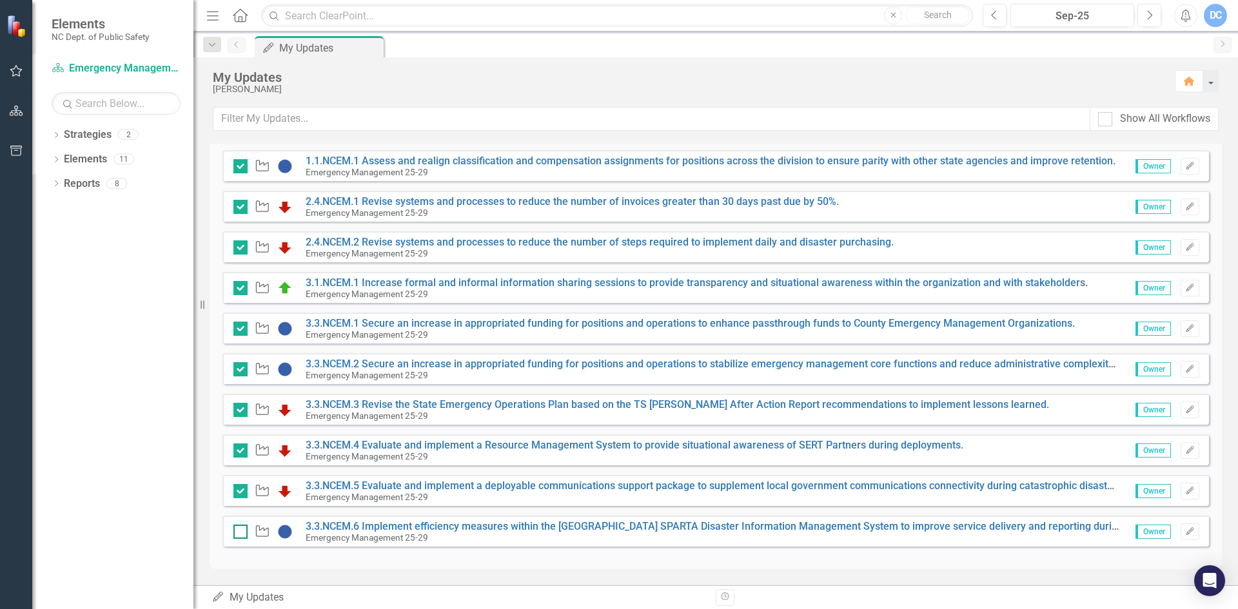
click at [240, 530] on input "checkbox" at bounding box center [237, 529] width 8 height 8
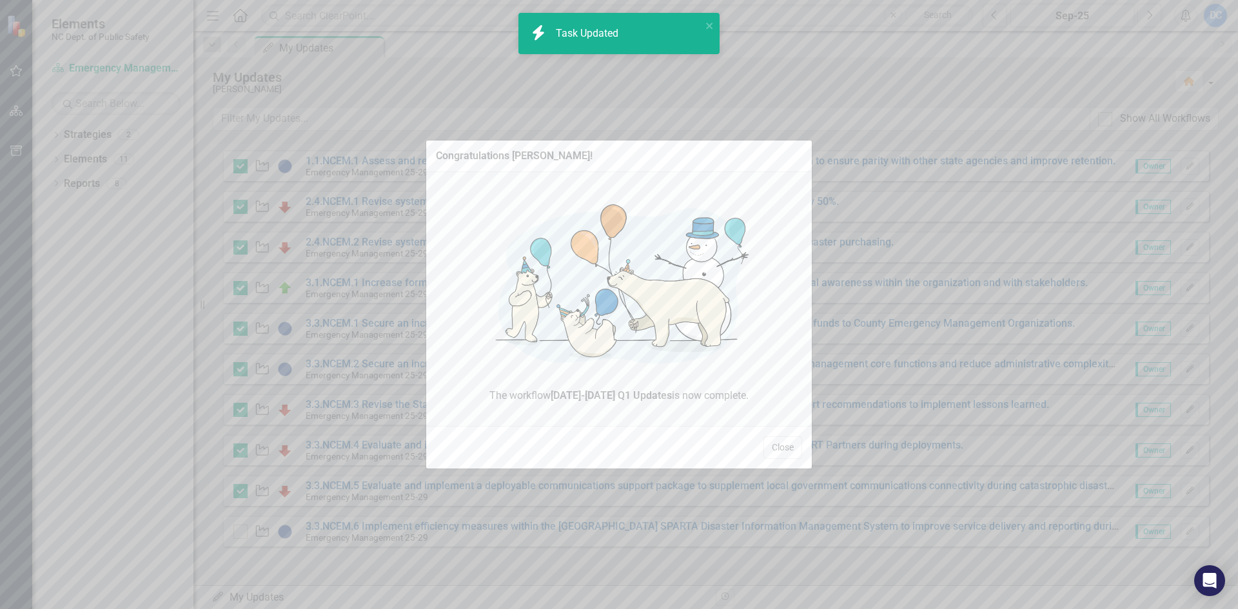
checkbox input "true"
click at [788, 448] on button "Close" at bounding box center [783, 448] width 39 height 23
